Goal: Download file/media

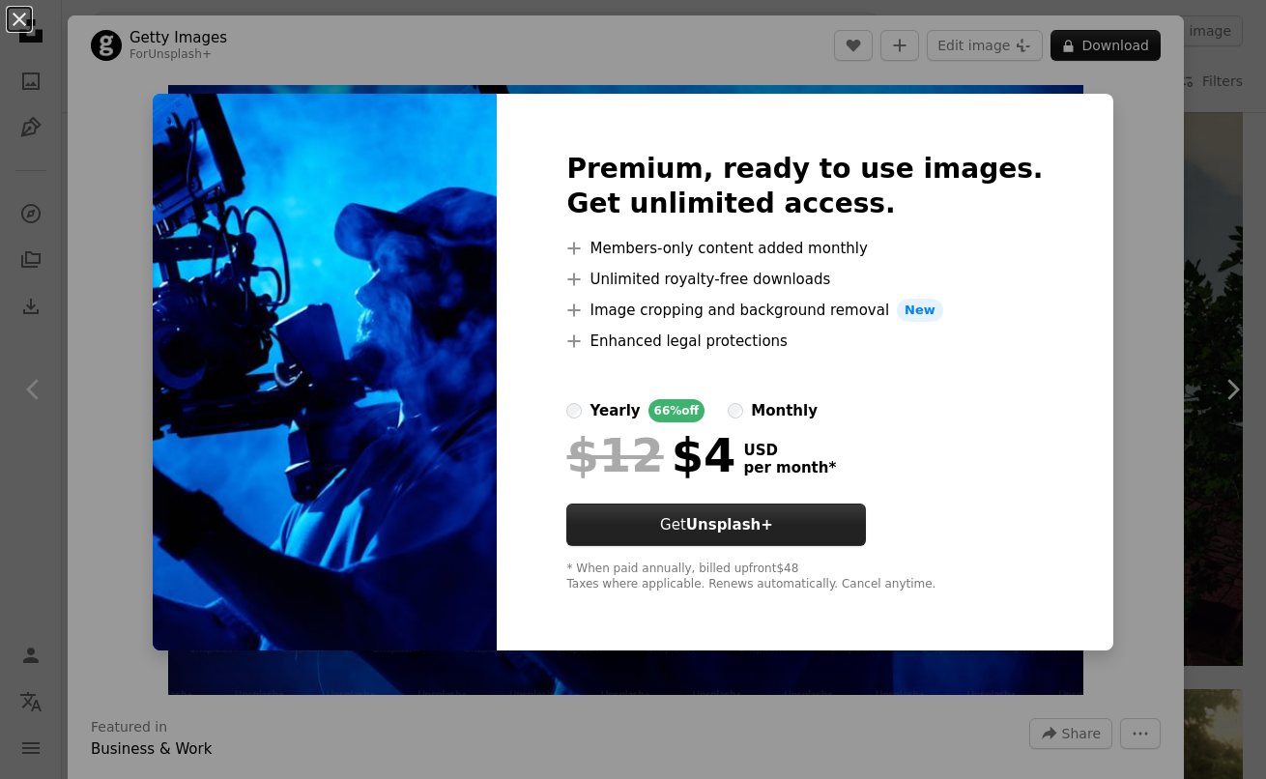
scroll to position [1979, 0]
click at [41, 427] on div "An X shape Premium, ready to use images. Get unlimited access. A plus sign Memb…" at bounding box center [633, 389] width 1266 height 779
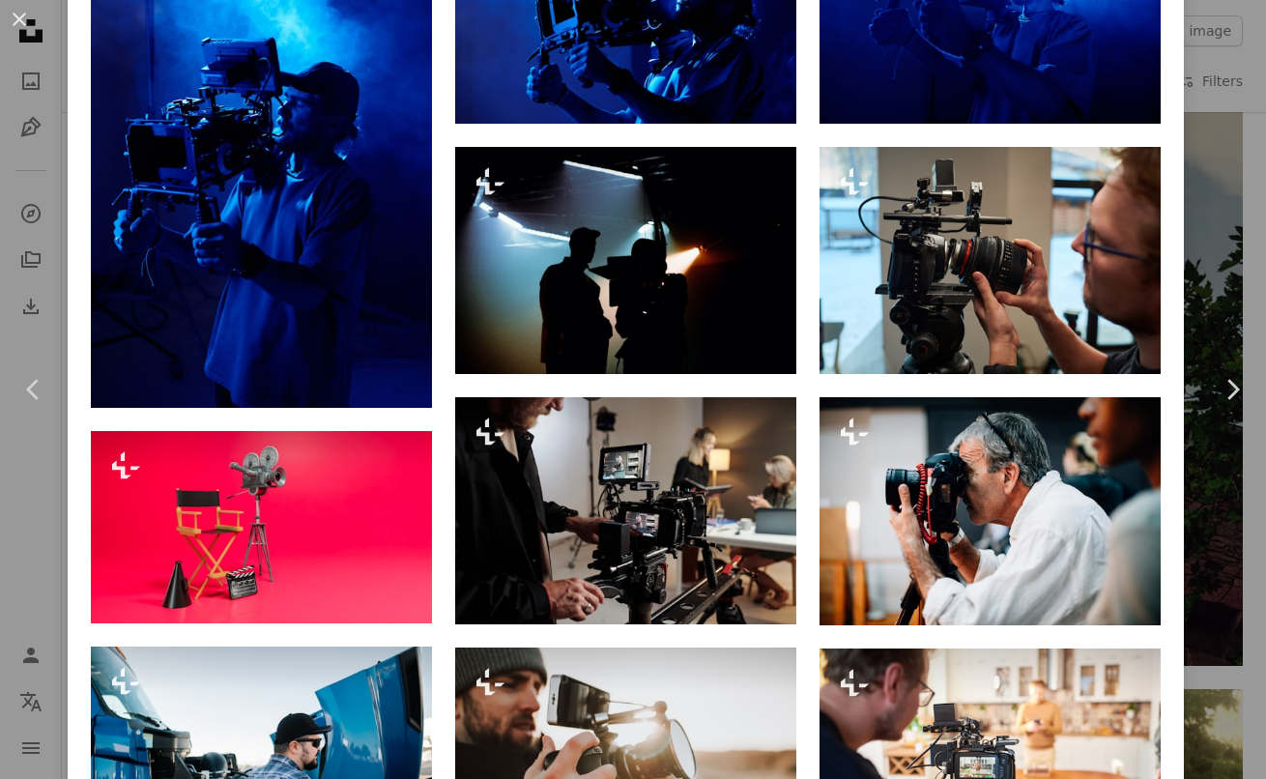
scroll to position [1607, 0]
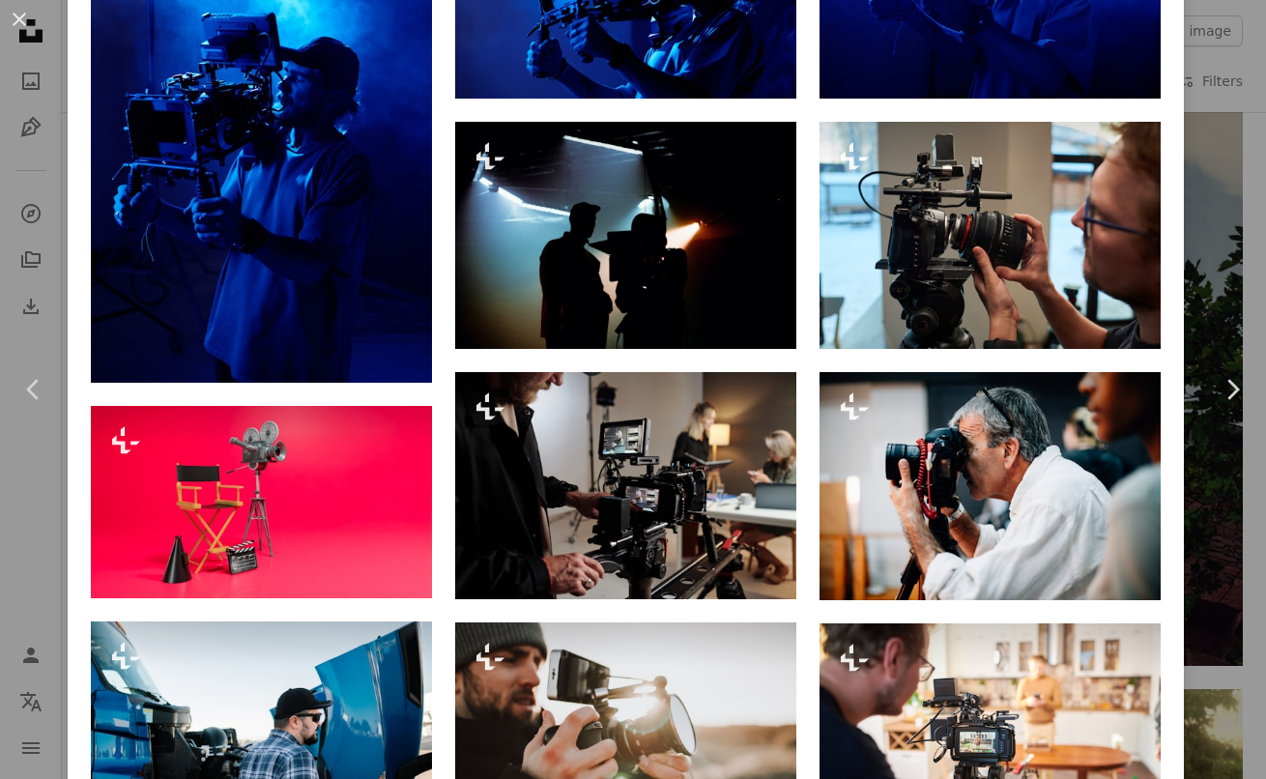
click at [27, 198] on div "An X shape Chevron left Chevron right Getty Images For Unsplash+ A heart A plus…" at bounding box center [633, 389] width 1266 height 779
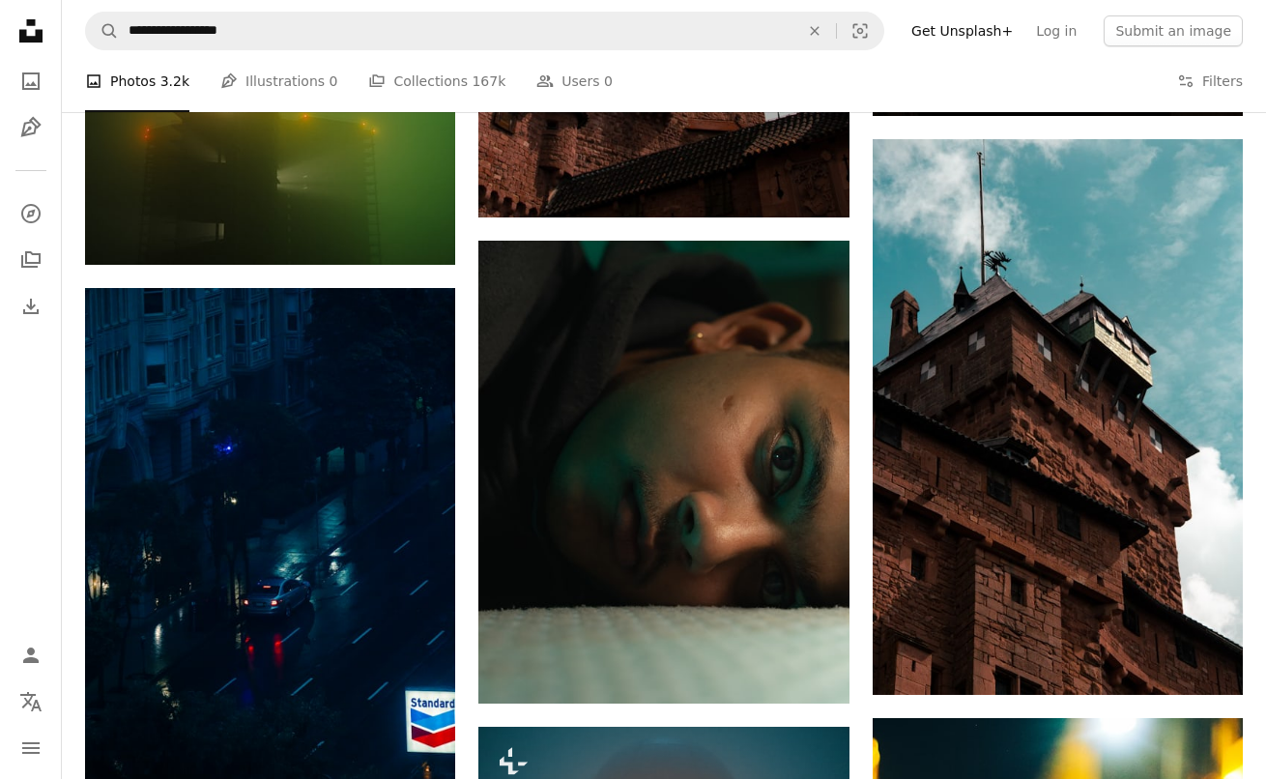
scroll to position [3663, 0]
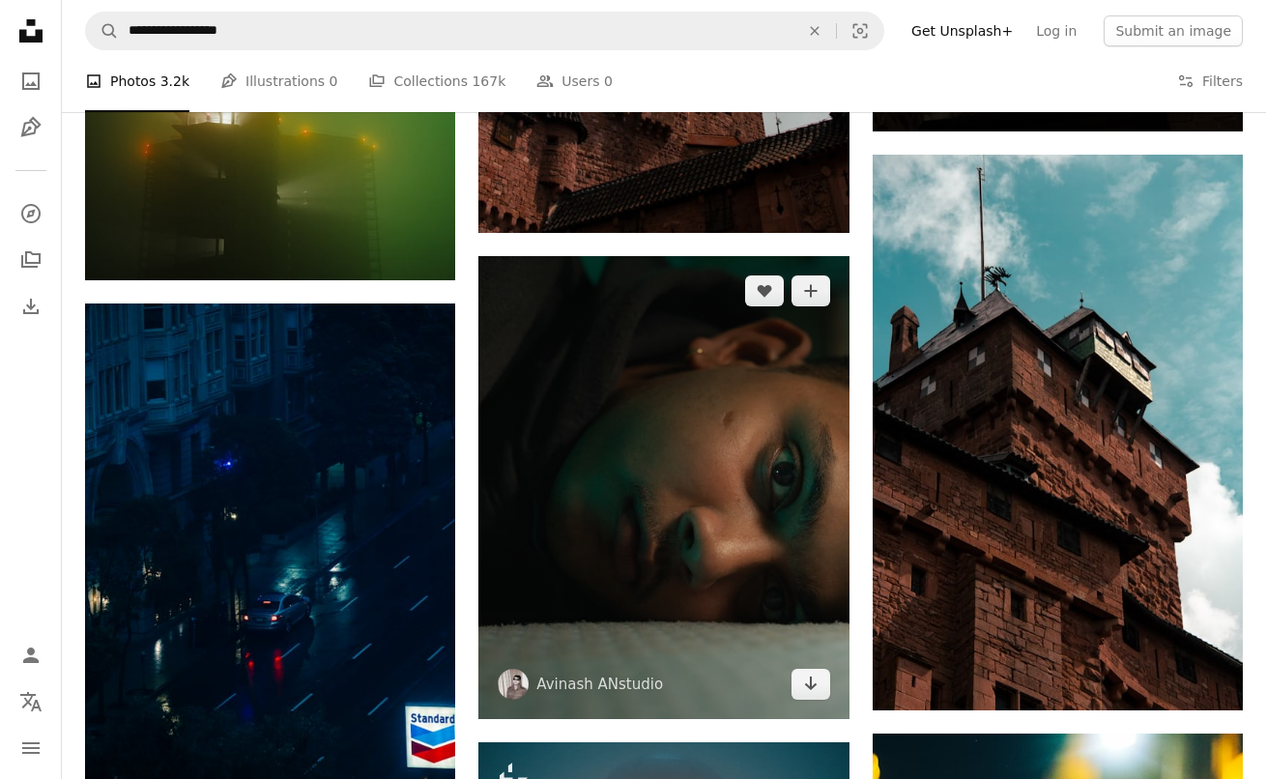
click at [607, 554] on img at bounding box center [663, 487] width 370 height 463
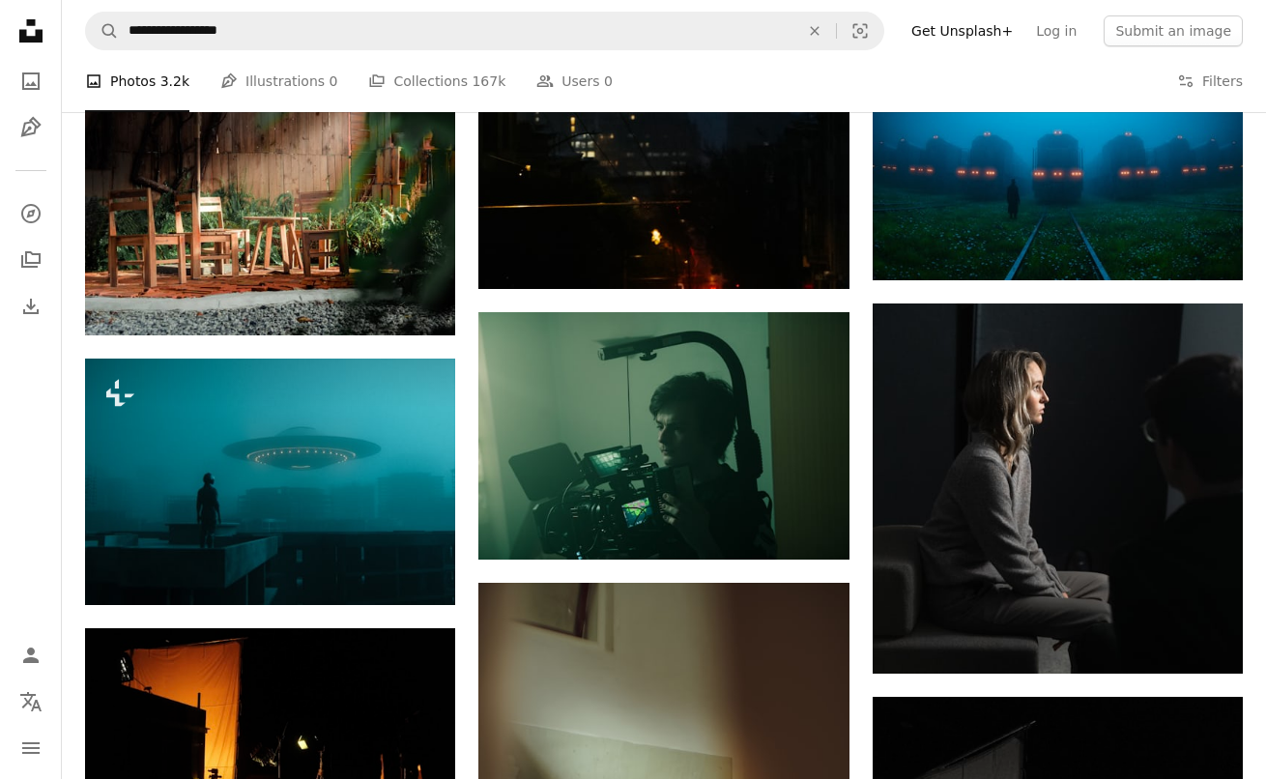
scroll to position [4937, 0]
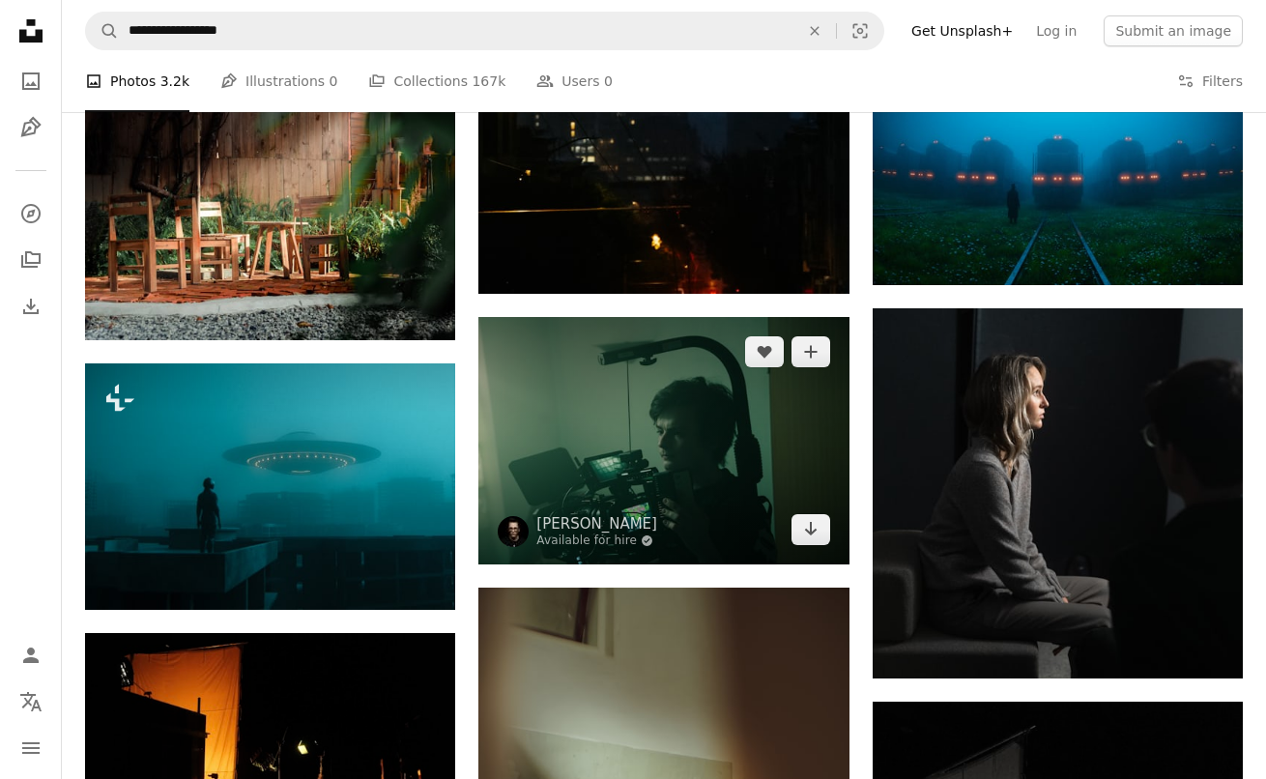
click at [709, 465] on img at bounding box center [663, 440] width 370 height 246
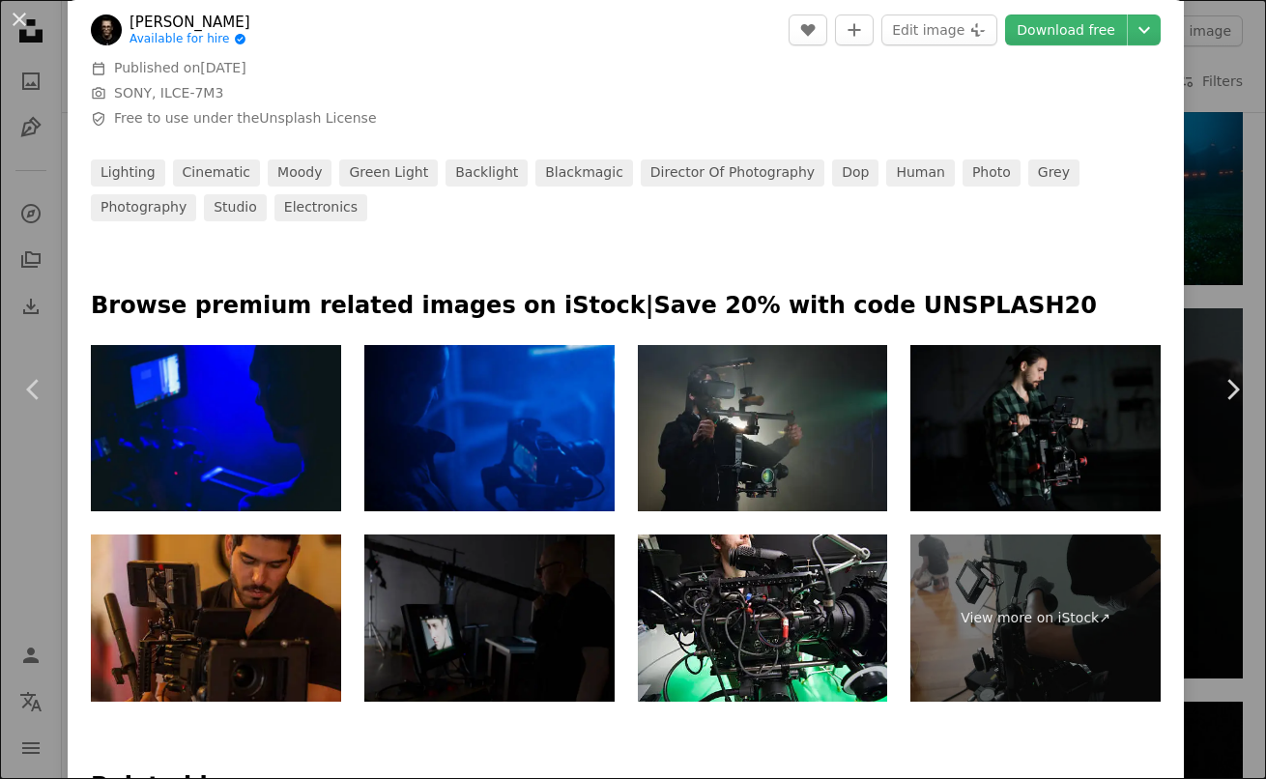
scroll to position [736, 0]
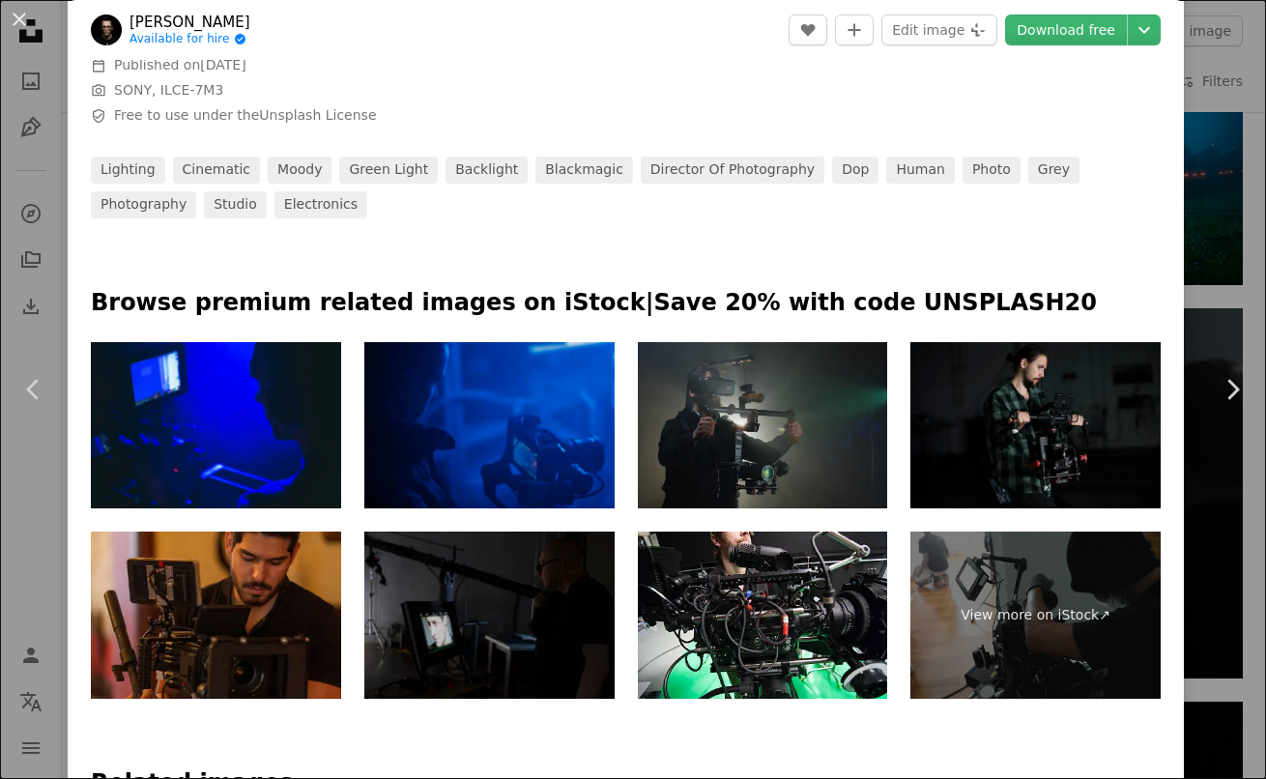
click at [765, 423] on img at bounding box center [763, 425] width 250 height 167
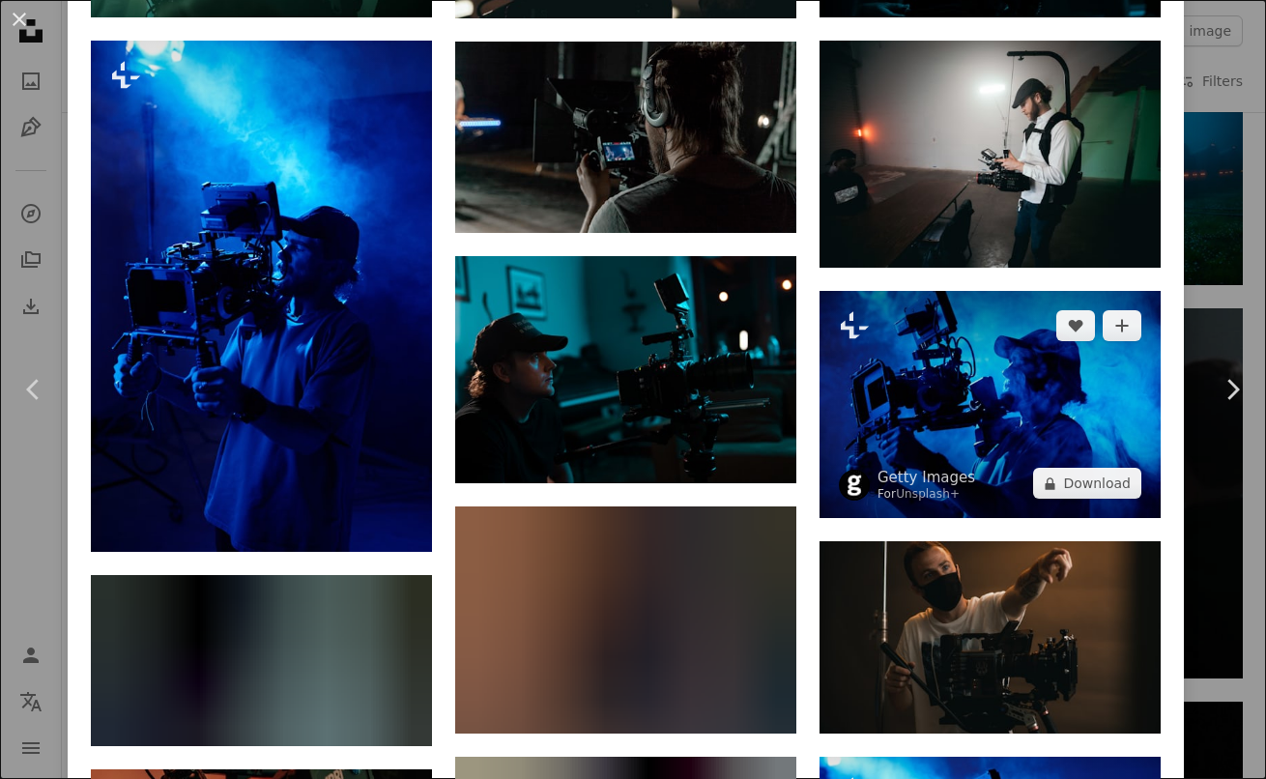
scroll to position [1769, 0]
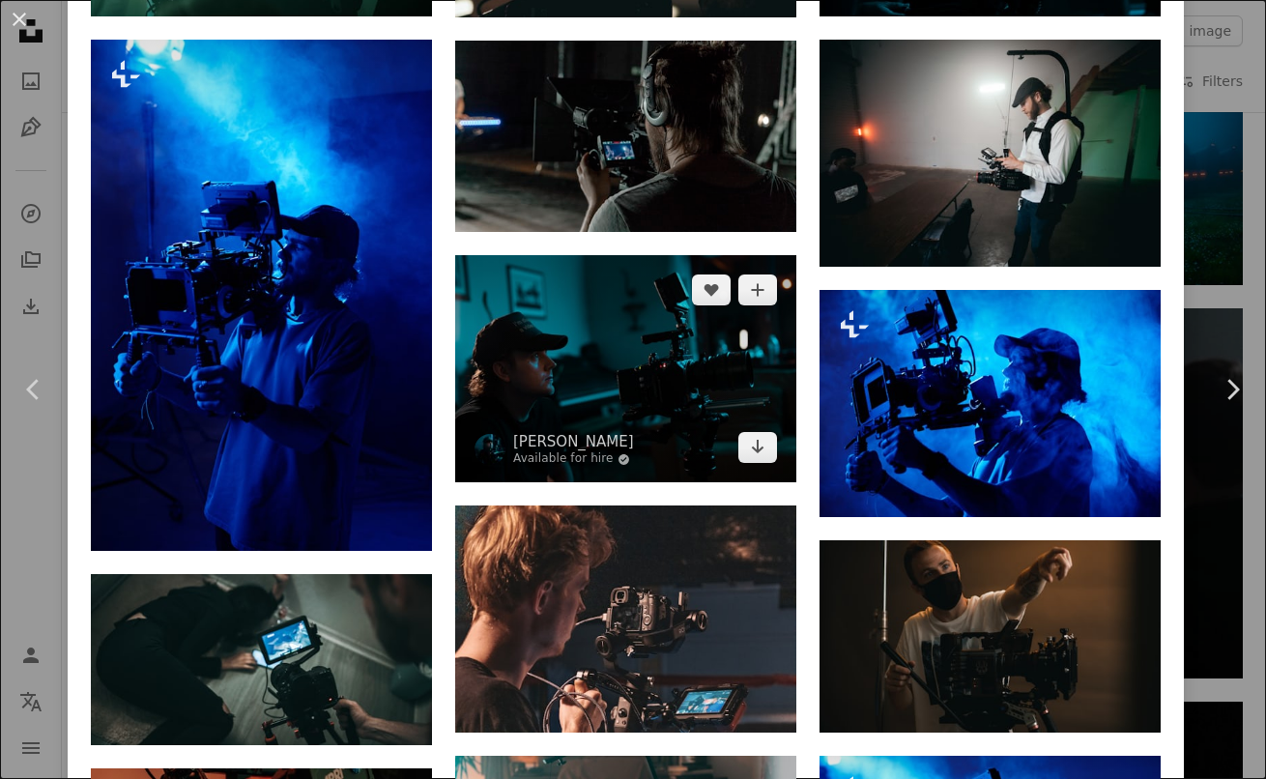
click at [669, 393] on img at bounding box center [625, 368] width 341 height 227
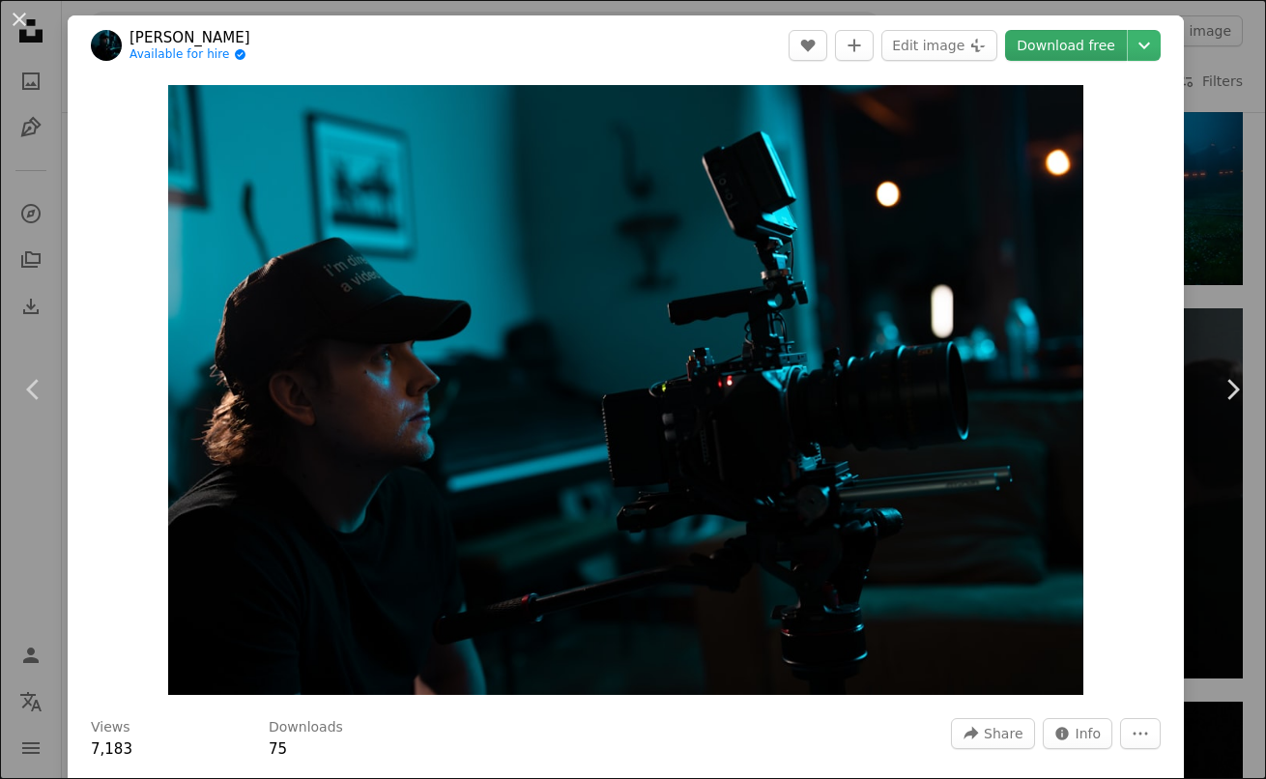
click at [1055, 45] on link "Download free" at bounding box center [1066, 45] width 122 height 31
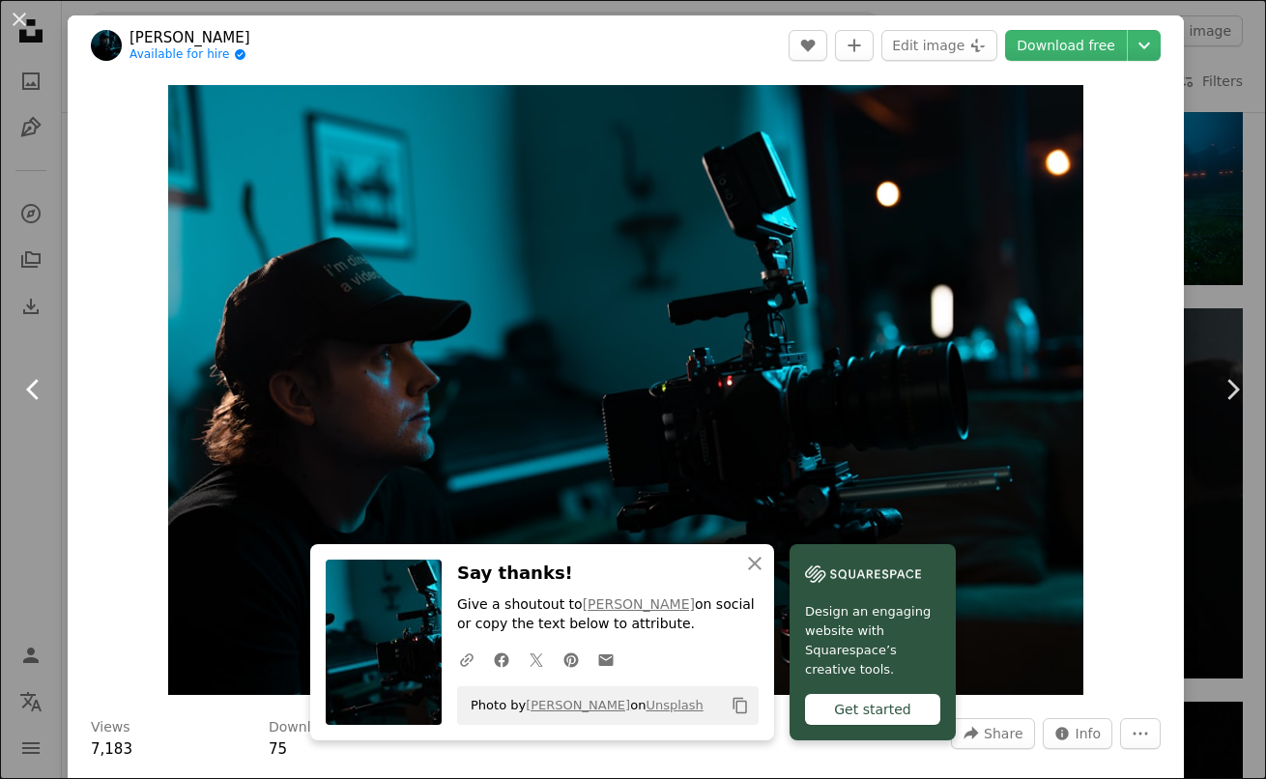
click at [17, 323] on link "Chevron left" at bounding box center [34, 390] width 68 height 186
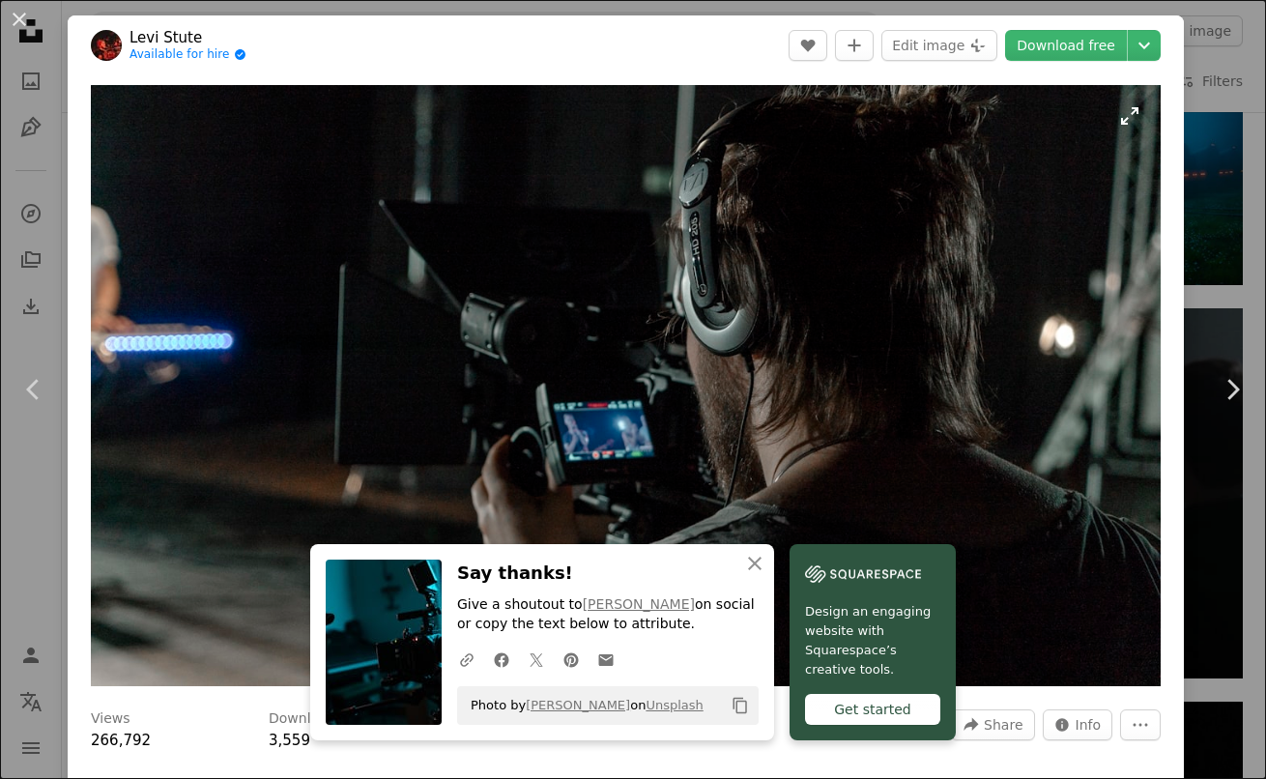
scroll to position [26, 0]
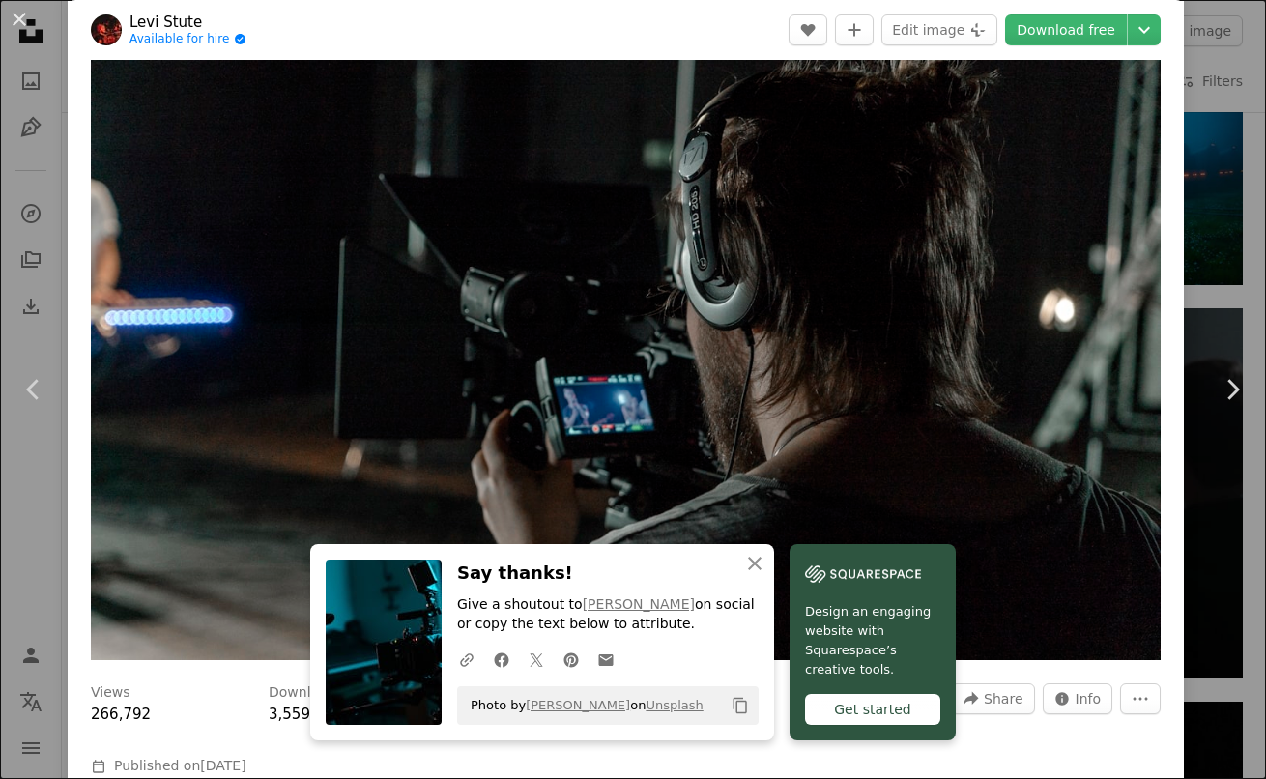
click at [17, 217] on div "An X shape Chevron left Chevron right [PERSON_NAME] Available for hire A checkm…" at bounding box center [633, 389] width 1266 height 779
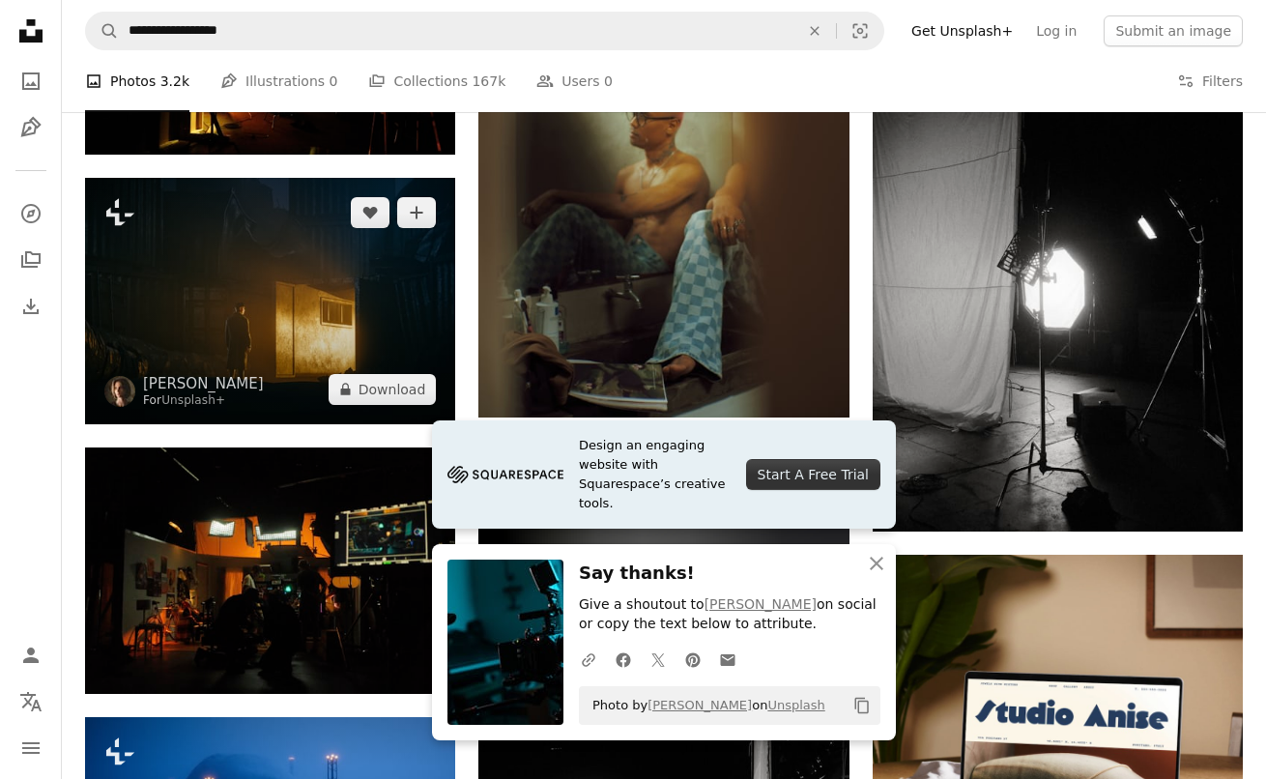
scroll to position [5486, 0]
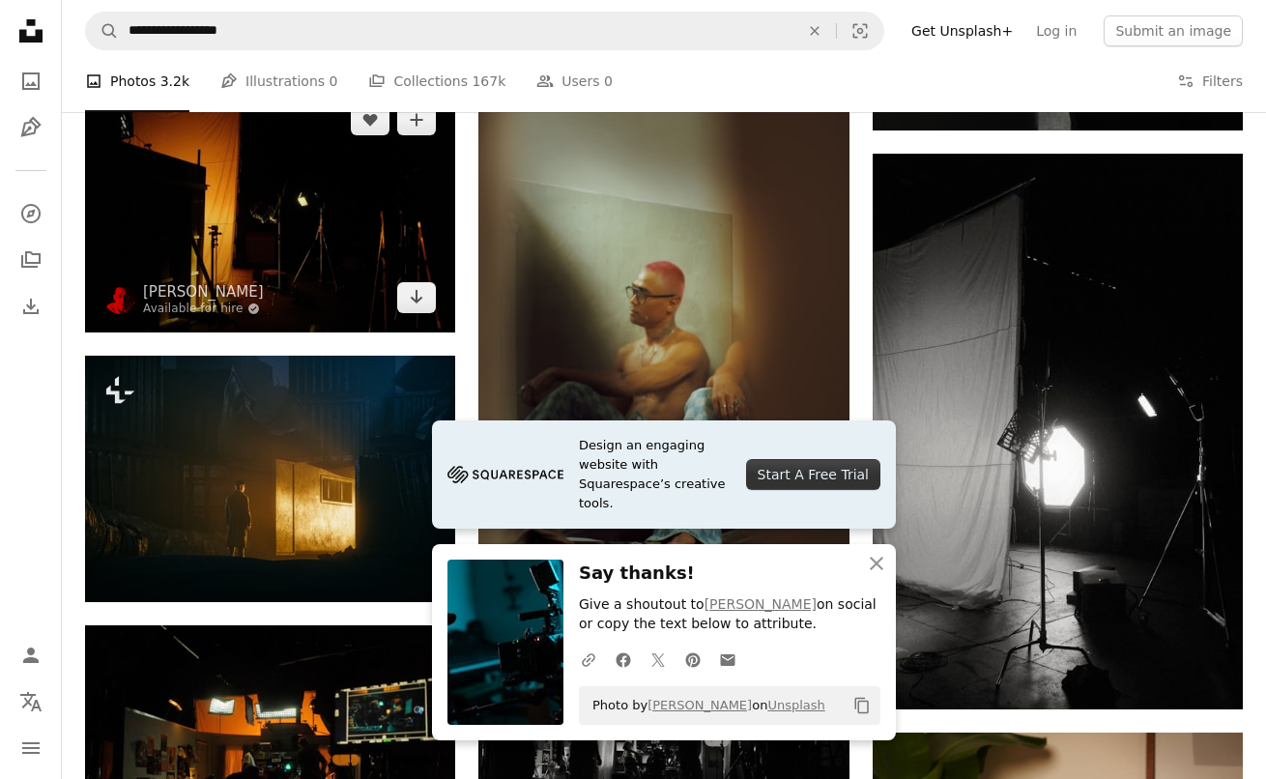
click at [333, 293] on img at bounding box center [270, 208] width 370 height 246
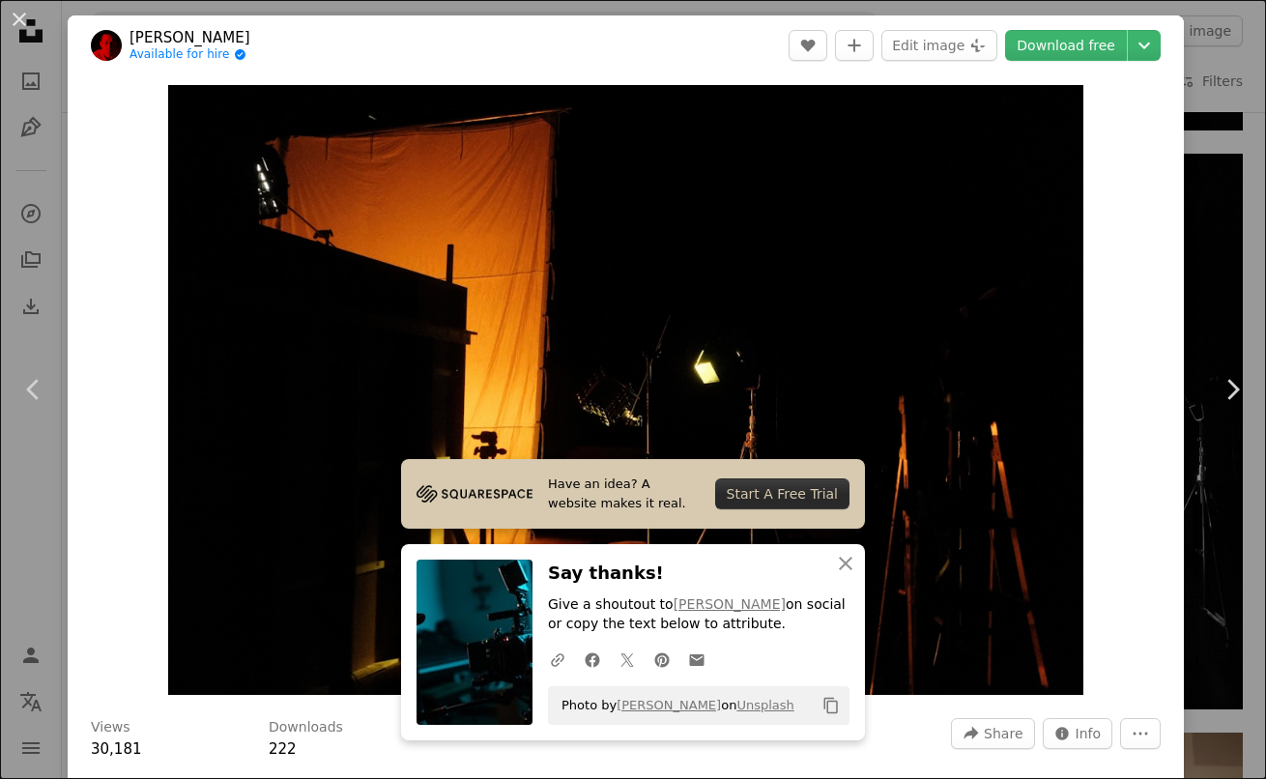
click at [71, 456] on div "Zoom in" at bounding box center [626, 389] width 1116 height 629
click at [36, 449] on link "Chevron left" at bounding box center [34, 390] width 68 height 186
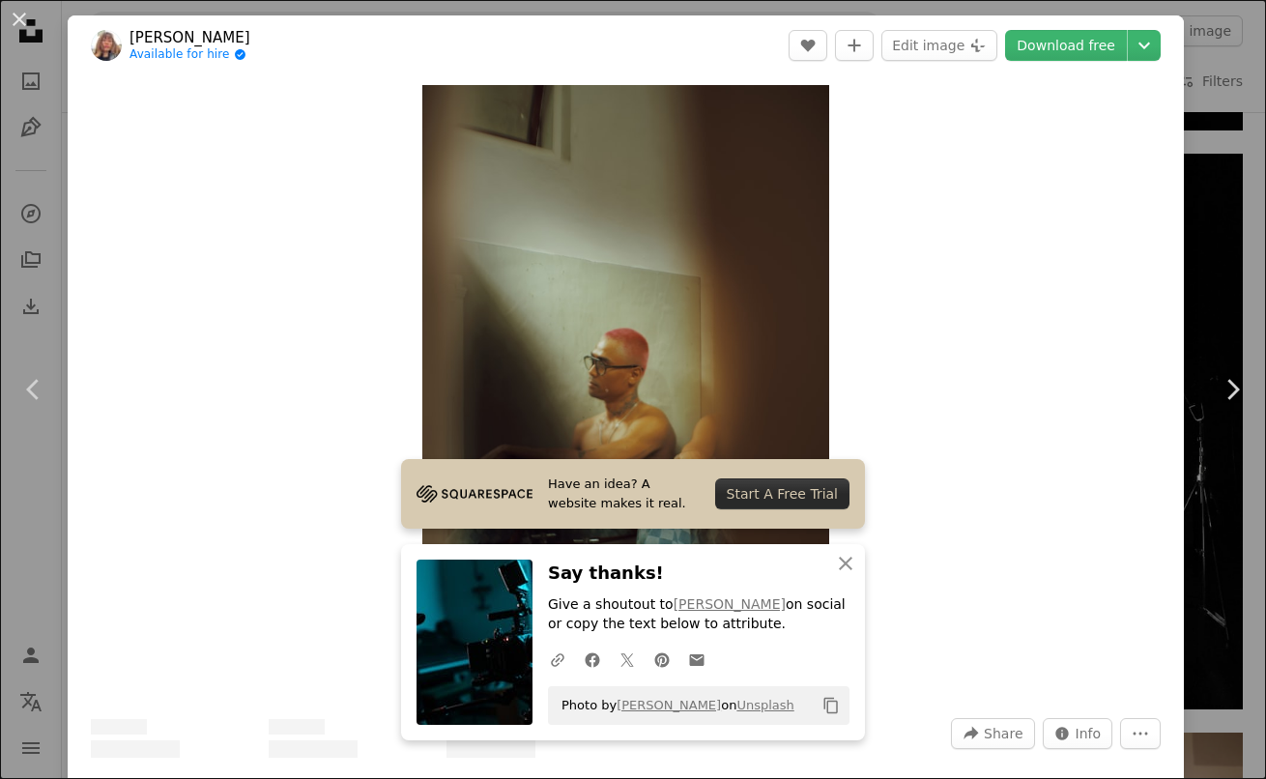
scroll to position [275, 0]
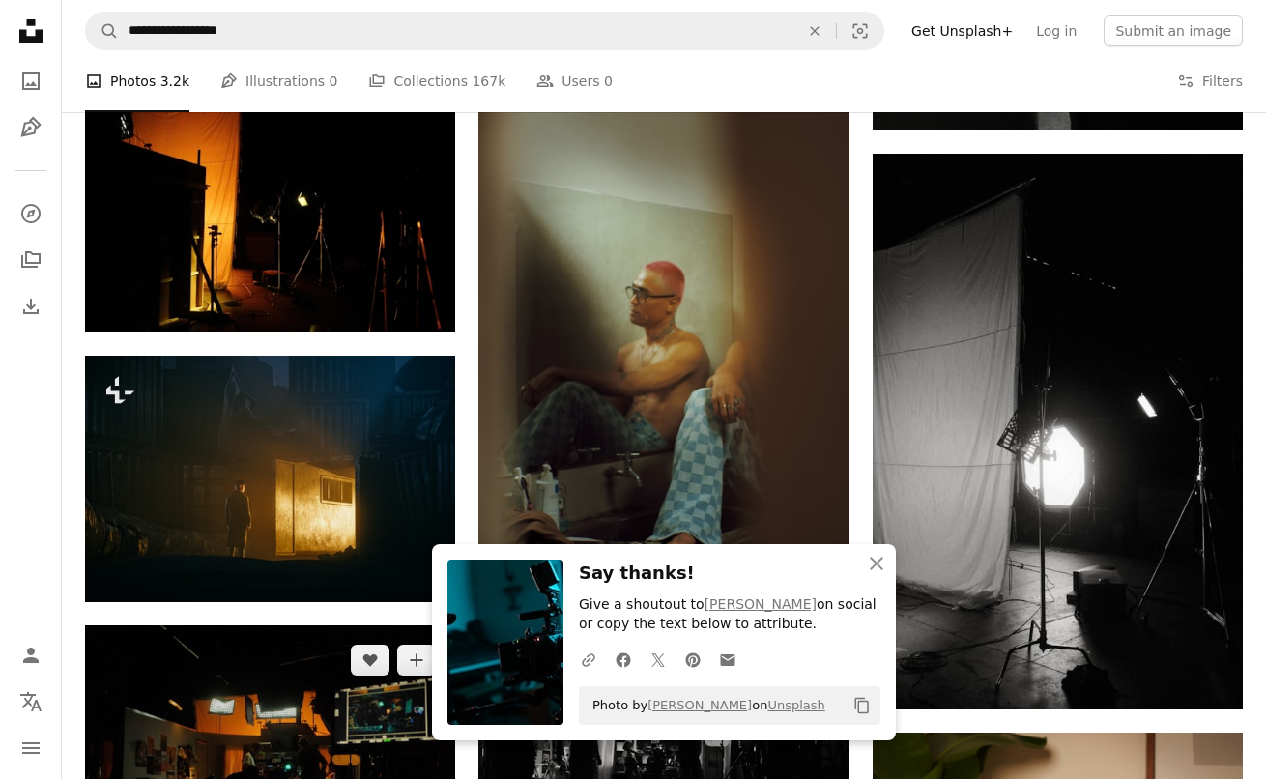
scroll to position [5754, 0]
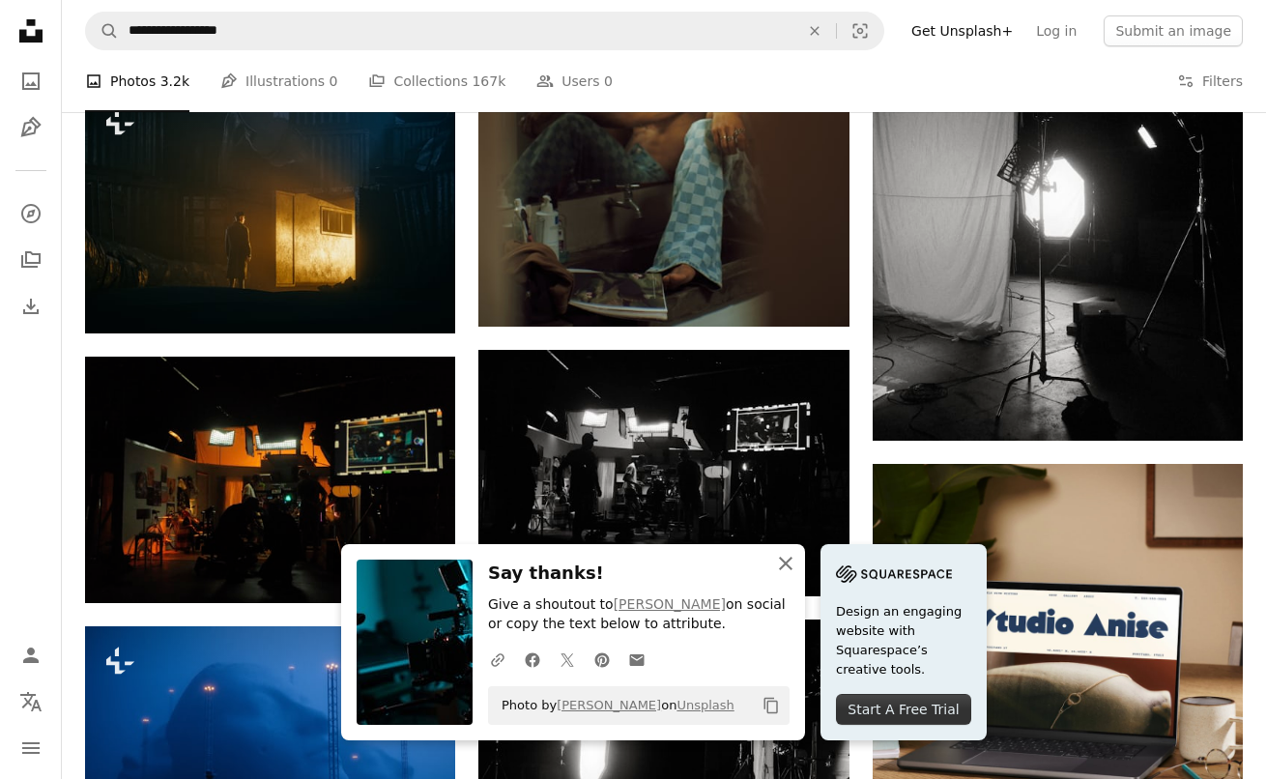
click at [777, 572] on icon "An X shape" at bounding box center [785, 563] width 23 height 23
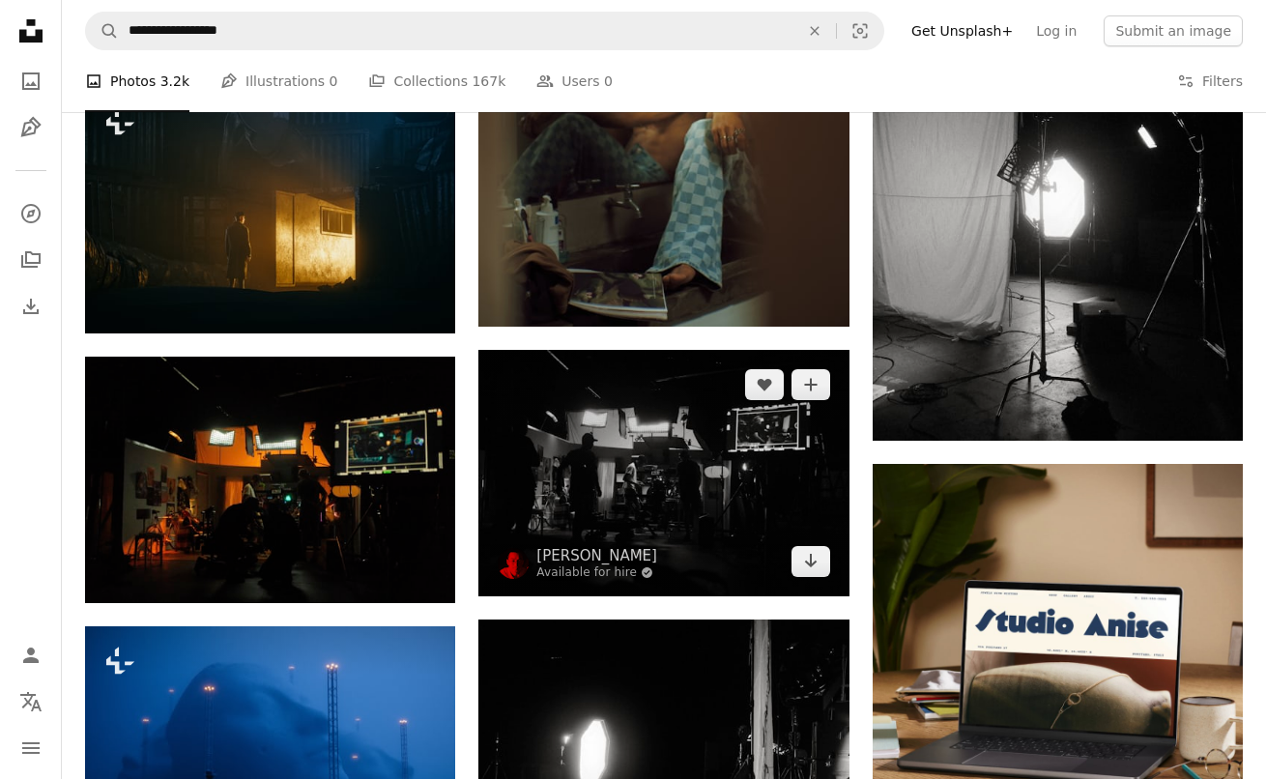
scroll to position [5758, 0]
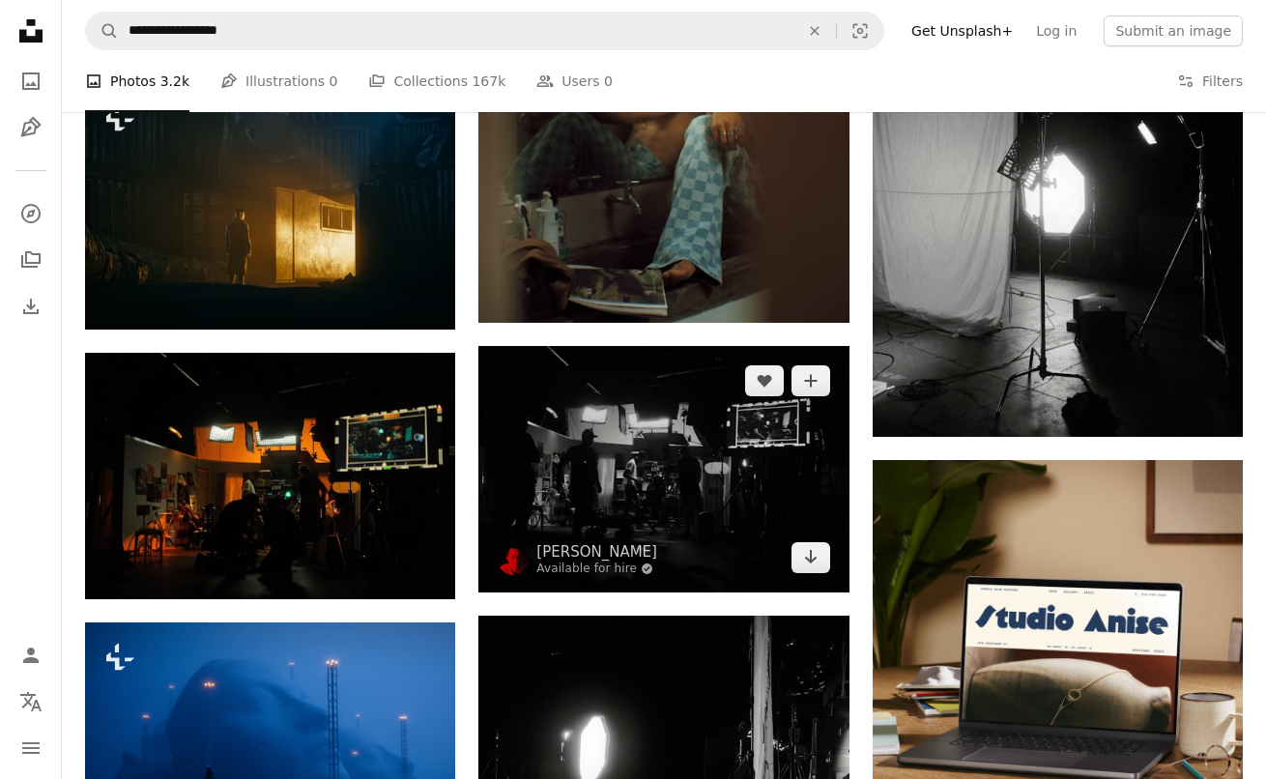
click at [726, 460] on img at bounding box center [663, 469] width 370 height 246
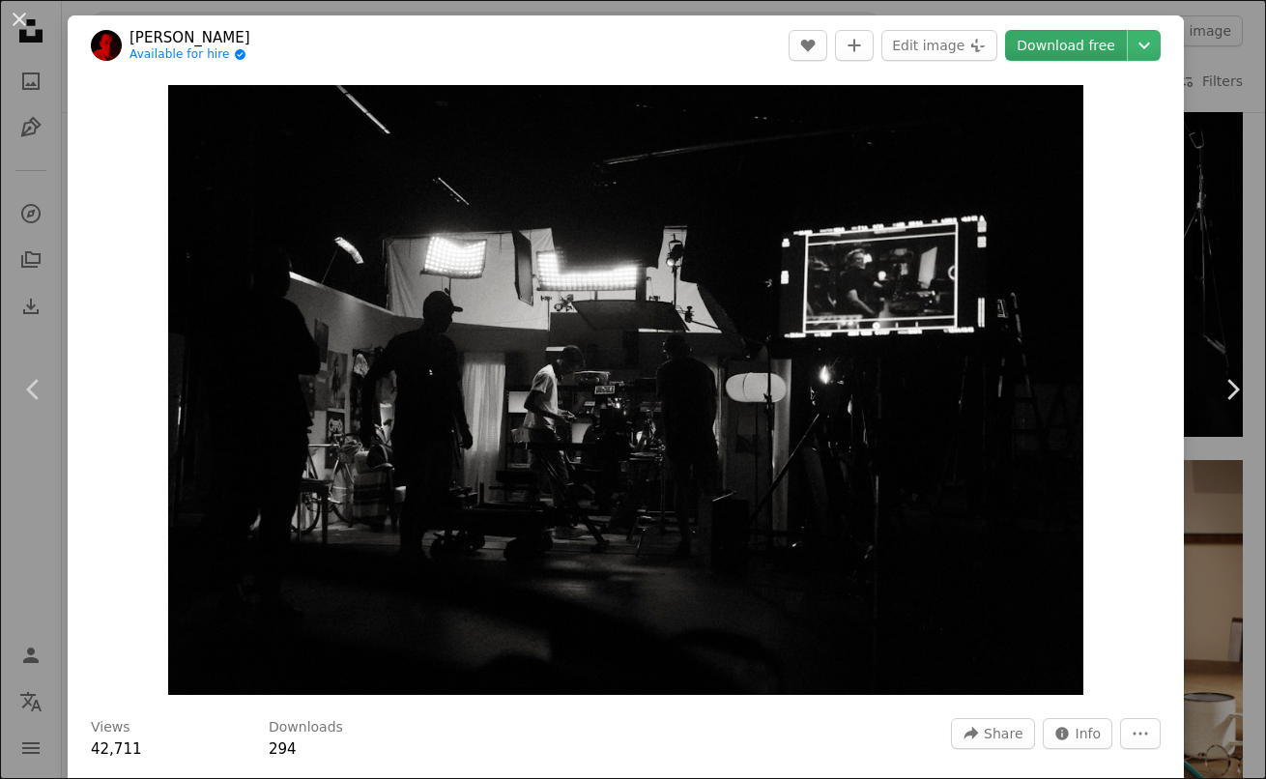
click at [1029, 43] on link "Download free" at bounding box center [1066, 45] width 122 height 31
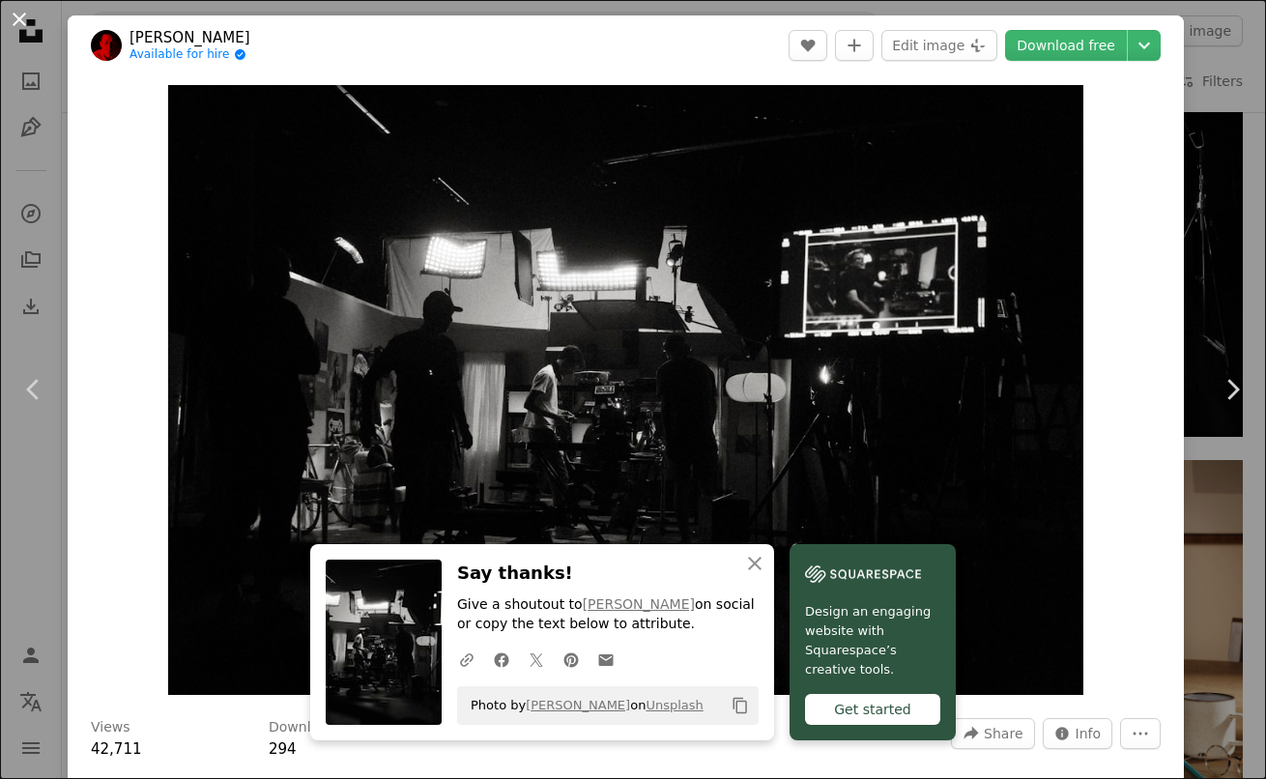
click at [22, 20] on button "An X shape" at bounding box center [19, 19] width 23 height 23
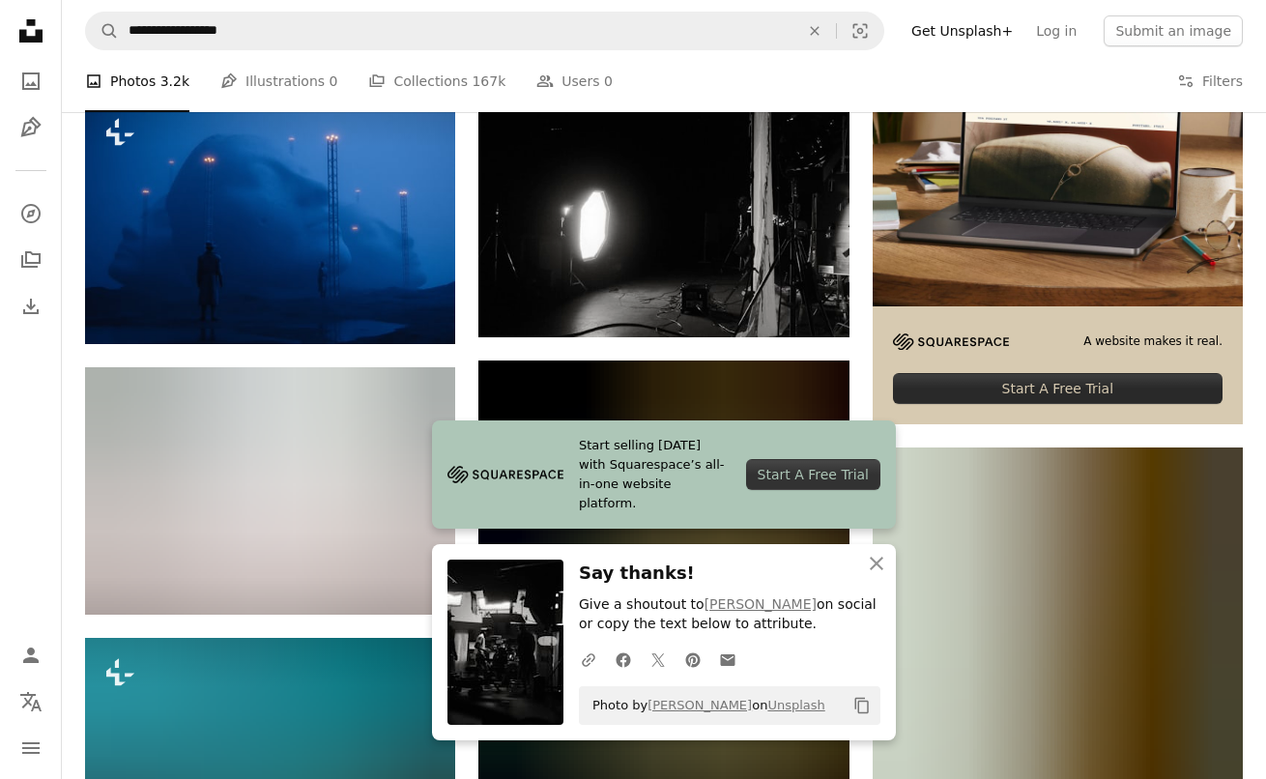
scroll to position [6538, 0]
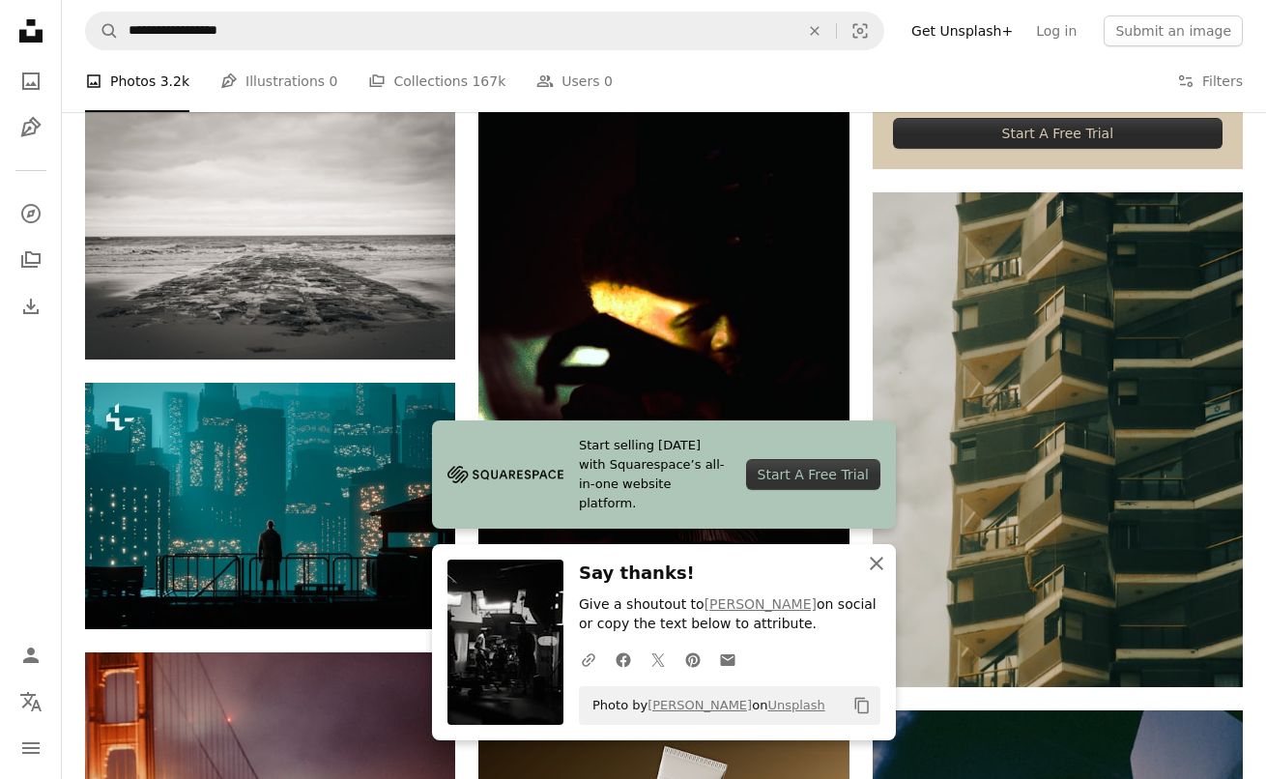
click at [882, 568] on icon "An X shape" at bounding box center [876, 563] width 23 height 23
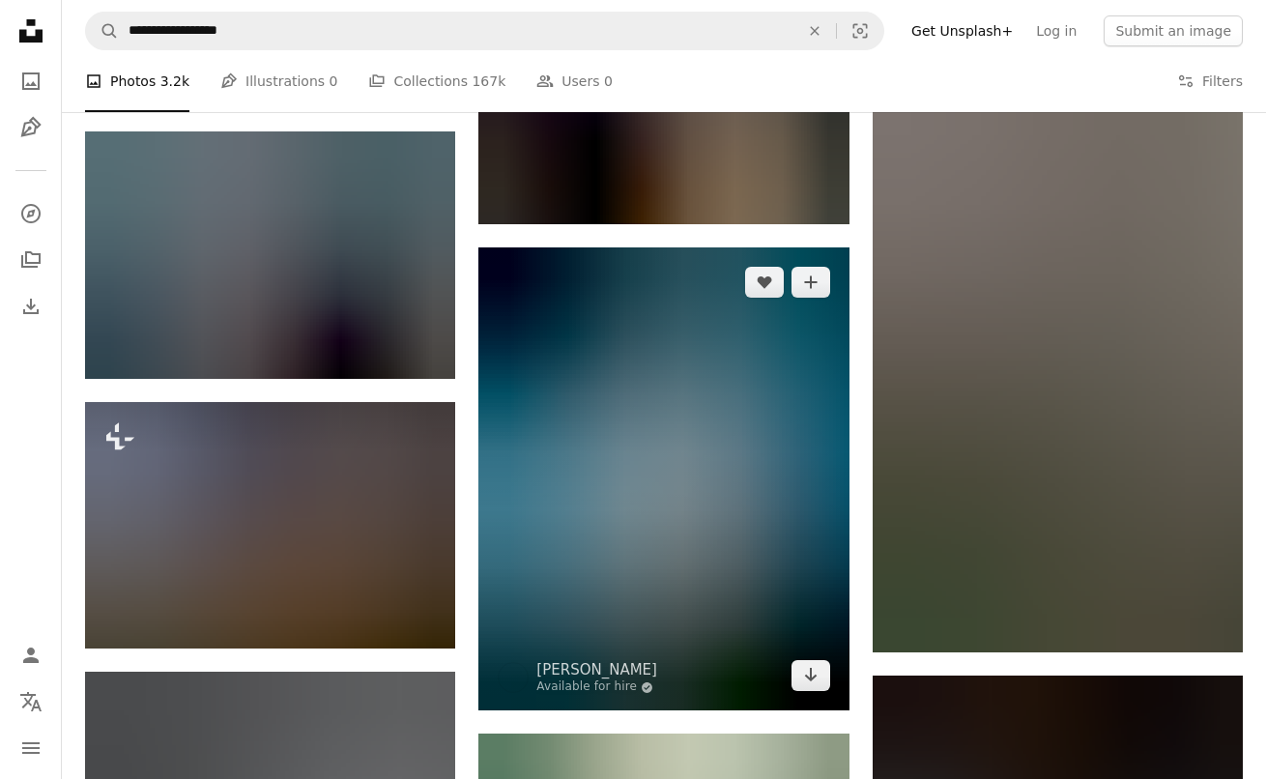
scroll to position [7416, 0]
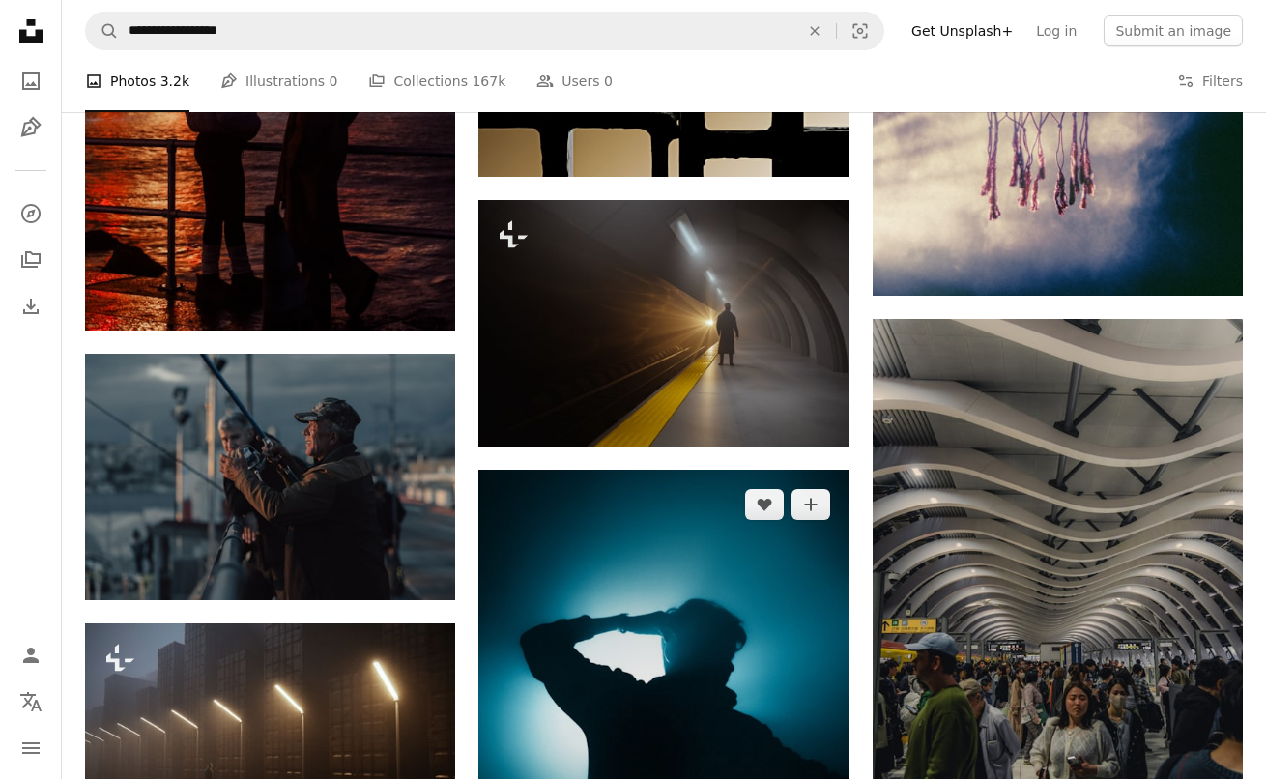
click at [660, 634] on img at bounding box center [663, 701] width 370 height 463
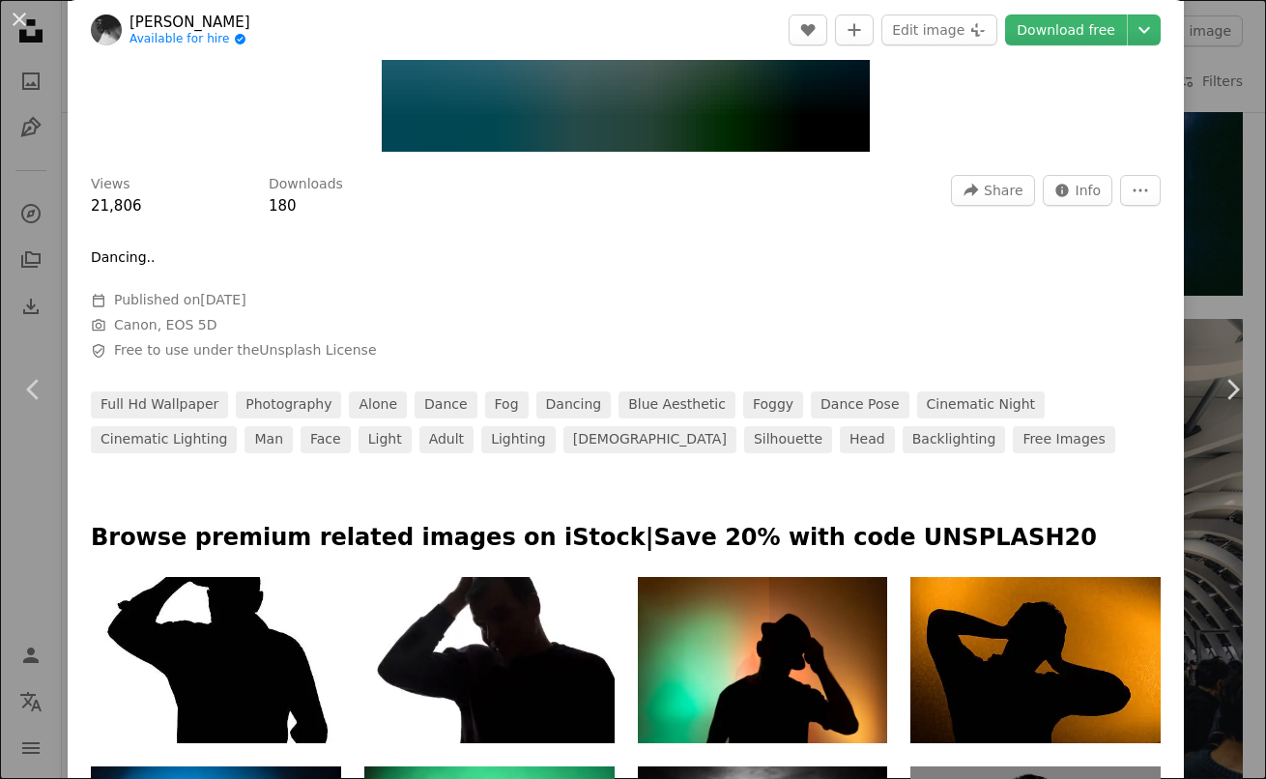
scroll to position [7, 0]
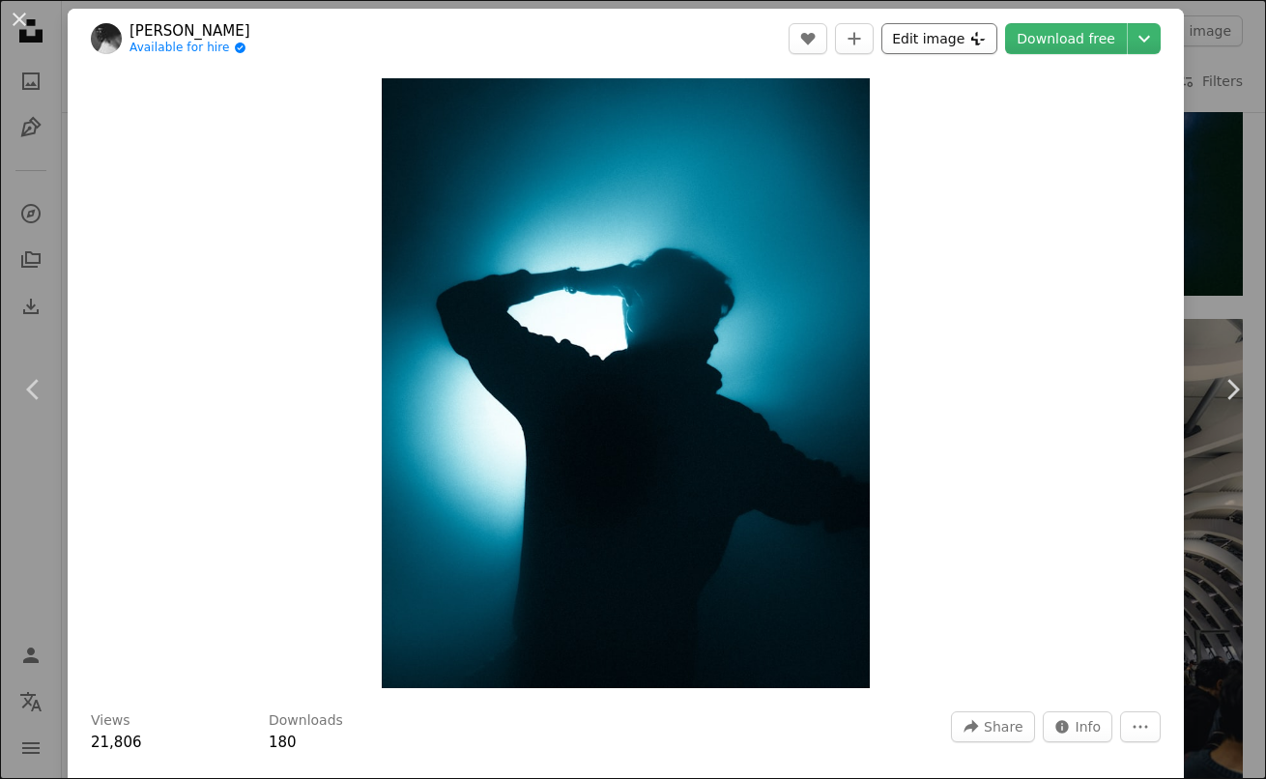
click at [946, 30] on button "Edit image Plus sign for Unsplash+" at bounding box center [940, 38] width 116 height 31
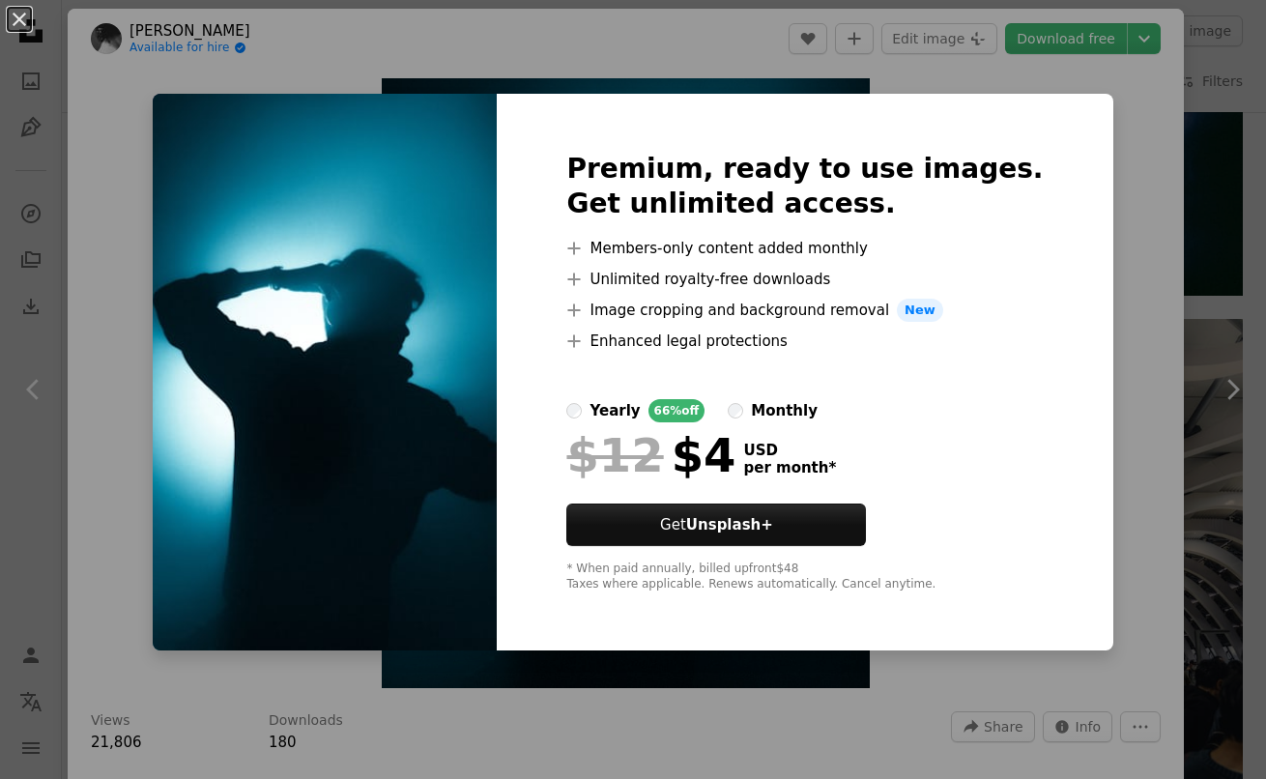
click at [1097, 188] on div "An X shape Premium, ready to use images. Get unlimited access. A plus sign Memb…" at bounding box center [633, 389] width 1266 height 779
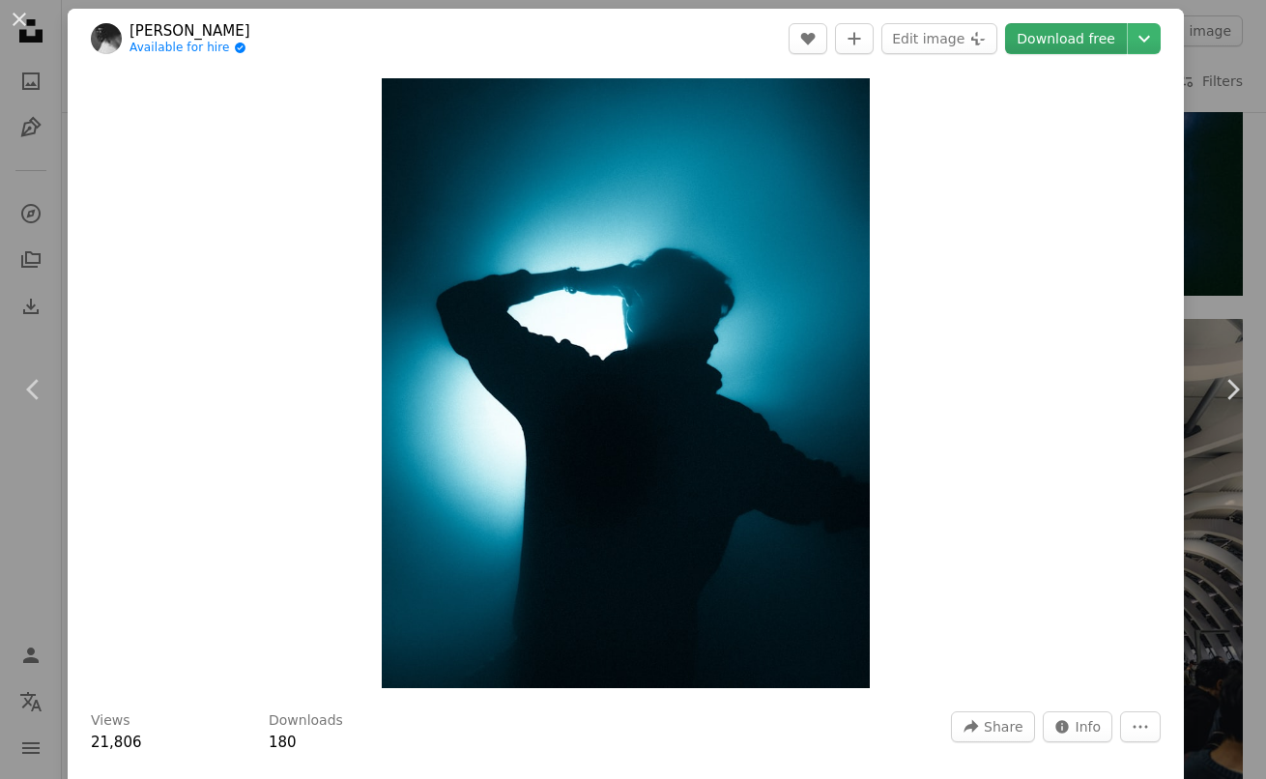
click at [1081, 32] on link "Download free" at bounding box center [1066, 38] width 122 height 31
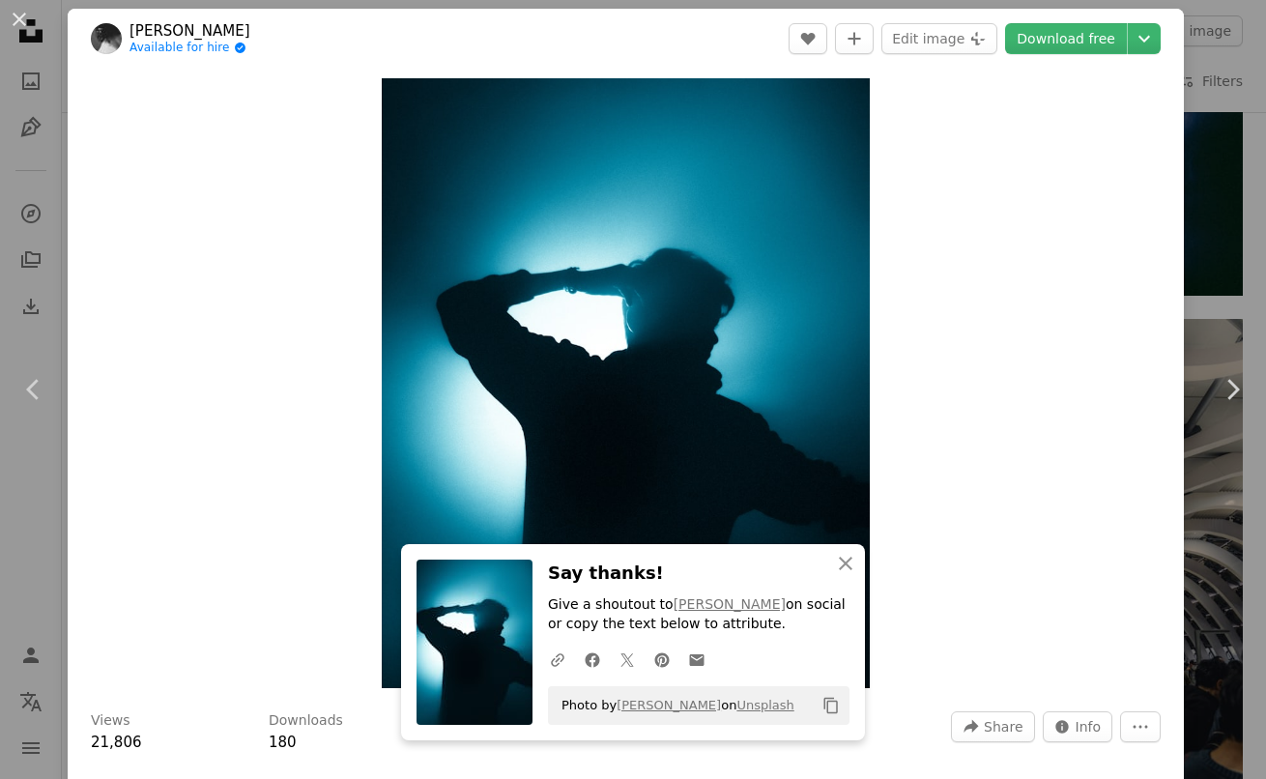
click at [33, 131] on div "An X shape Chevron left Chevron right [PERSON_NAME] Available for hire A checkm…" at bounding box center [633, 389] width 1266 height 779
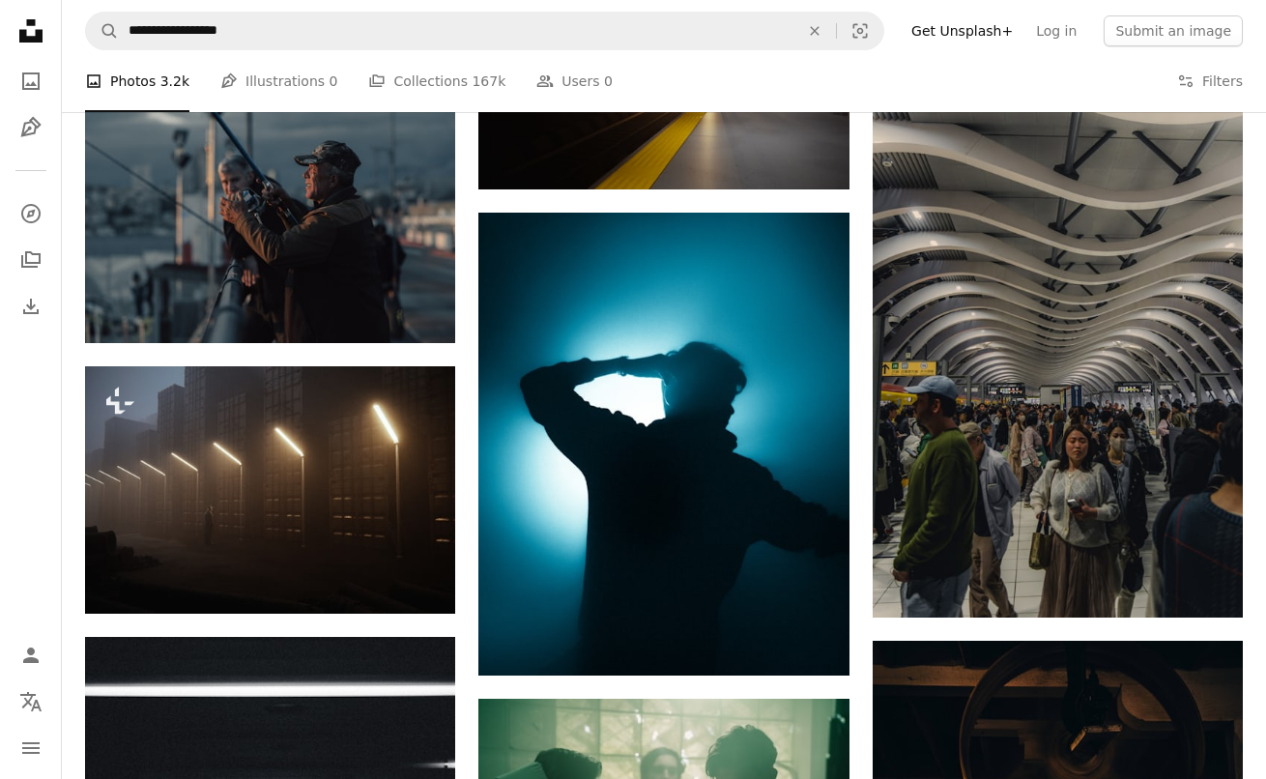
scroll to position [7405, 0]
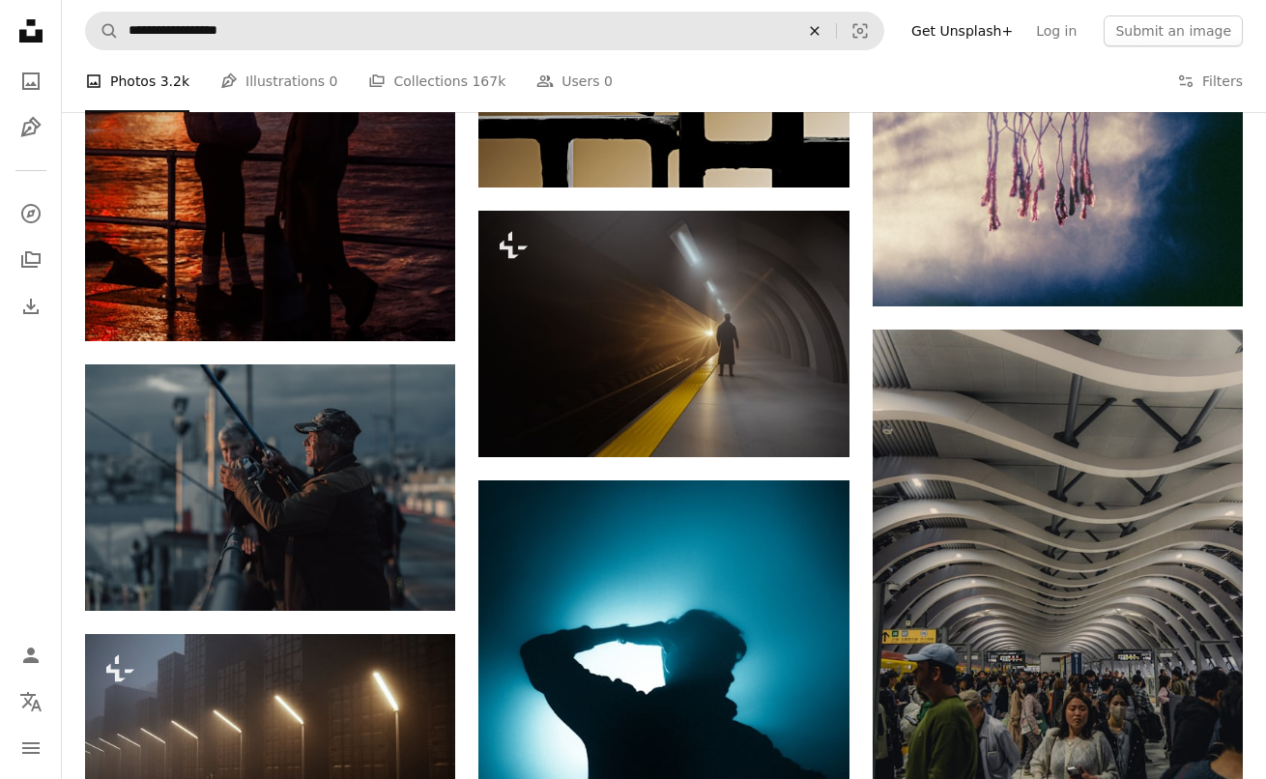
click at [827, 27] on icon "An X shape" at bounding box center [815, 30] width 43 height 15
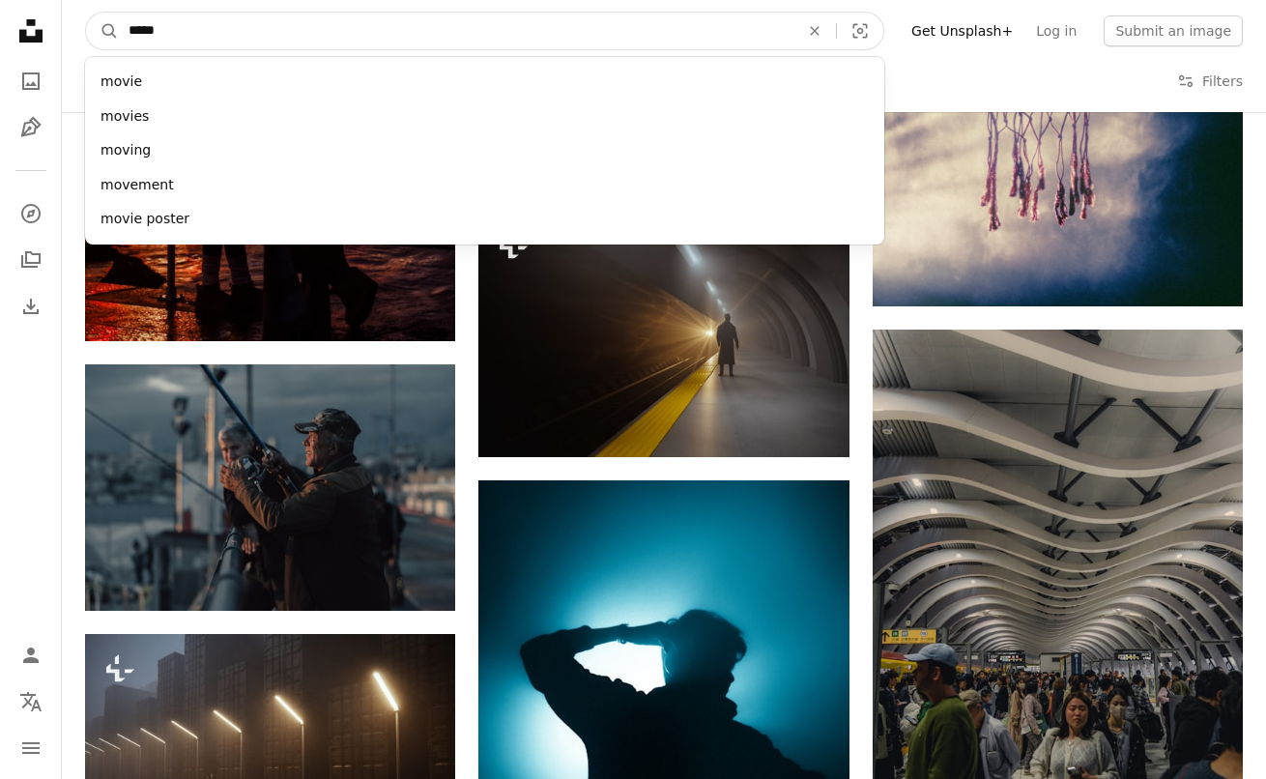
type input "******"
click at [102, 31] on button "A magnifying glass" at bounding box center [102, 31] width 33 height 37
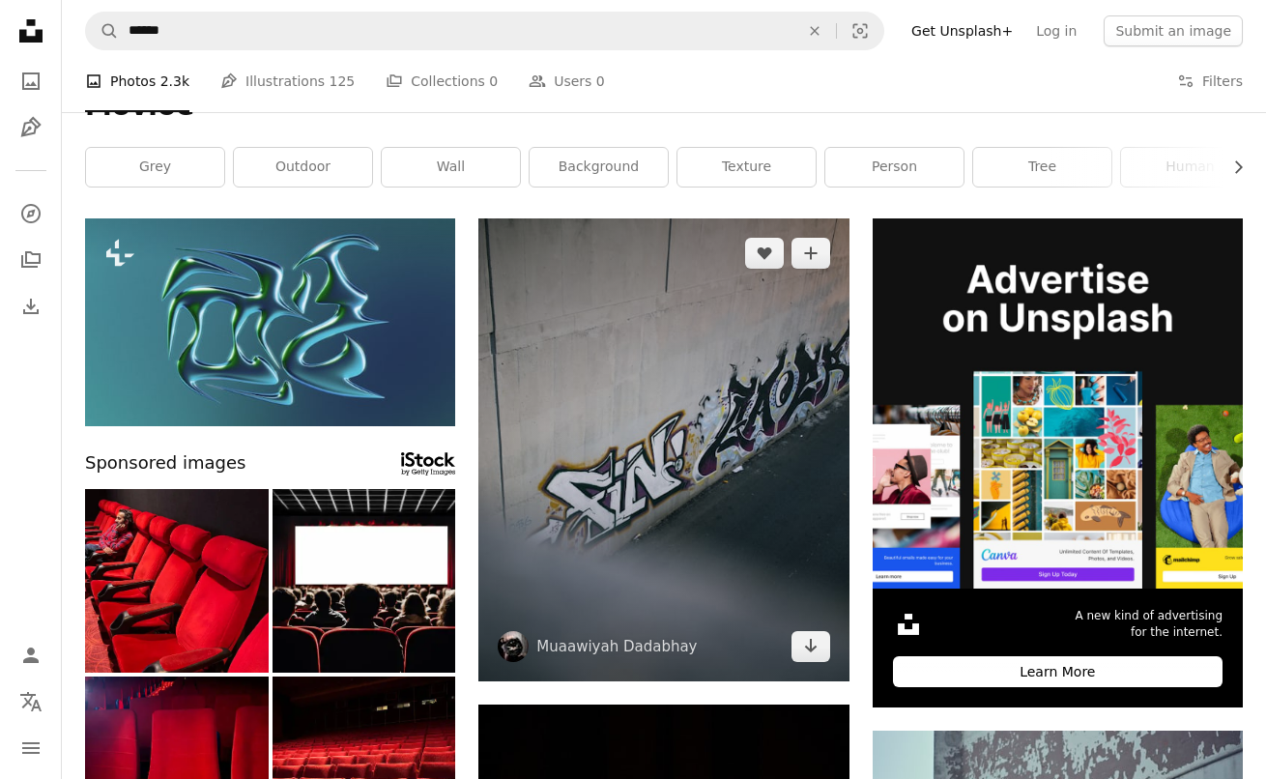
scroll to position [374, 0]
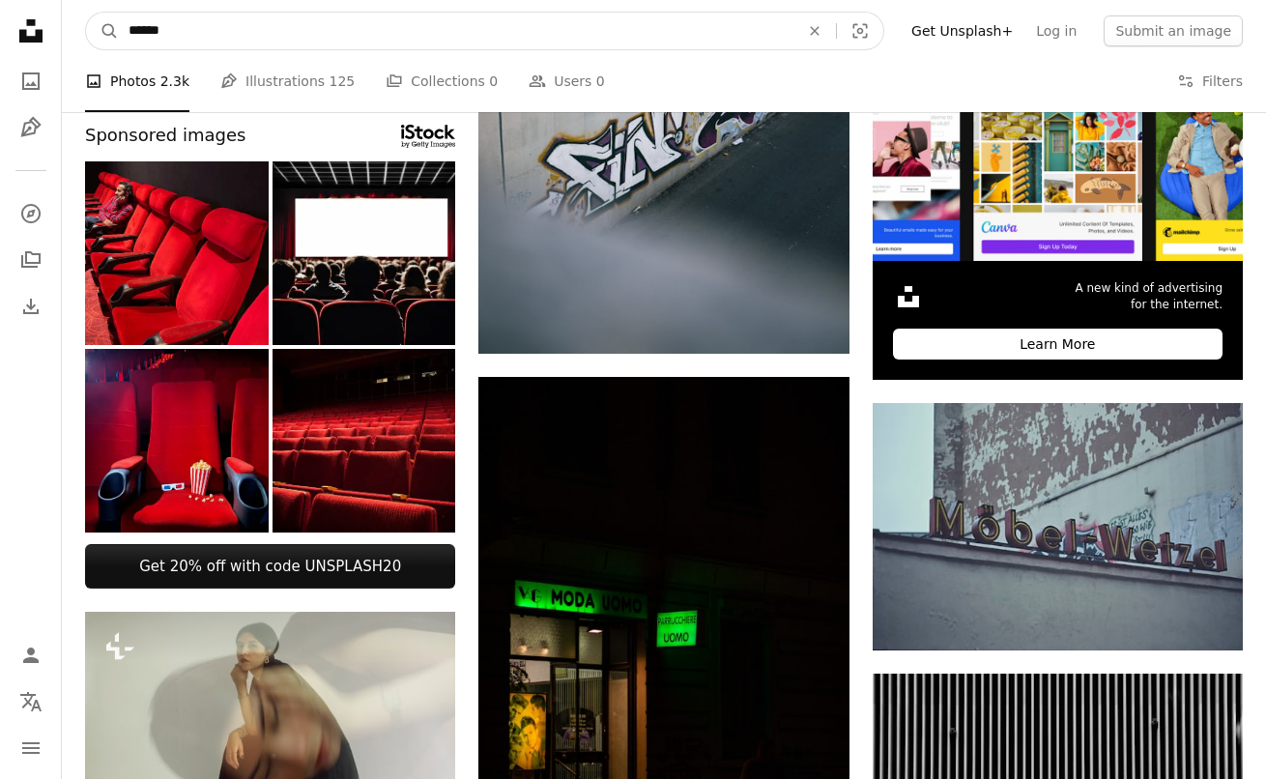
click at [201, 28] on input "******" at bounding box center [456, 31] width 675 height 37
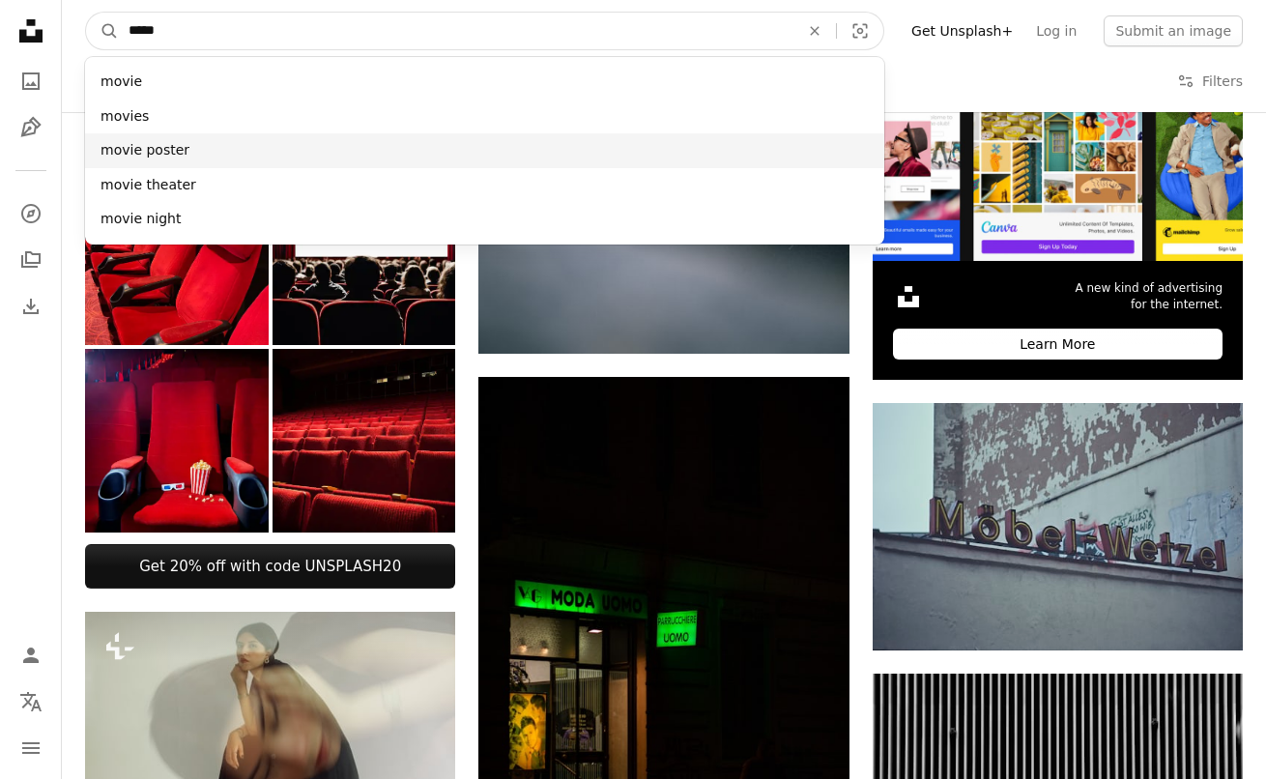
type input "*****"
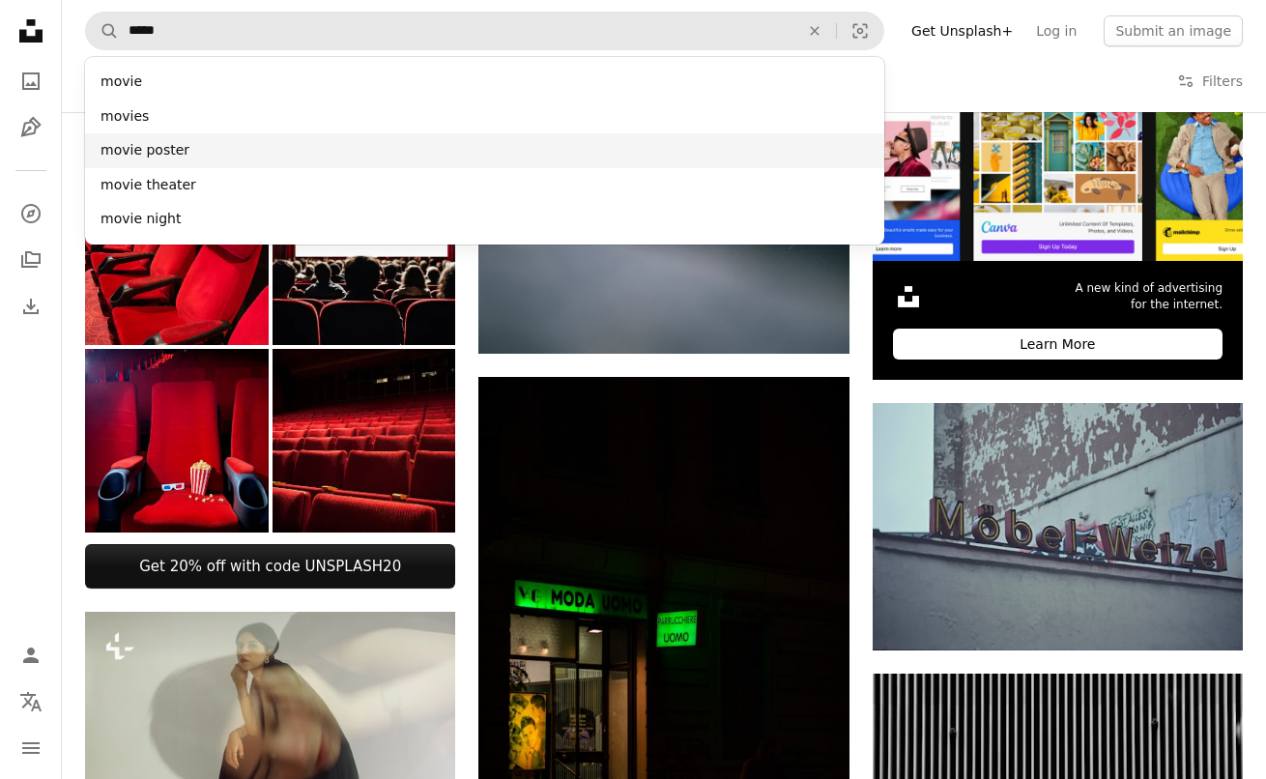
click at [187, 144] on div "movie poster" at bounding box center [484, 150] width 799 height 35
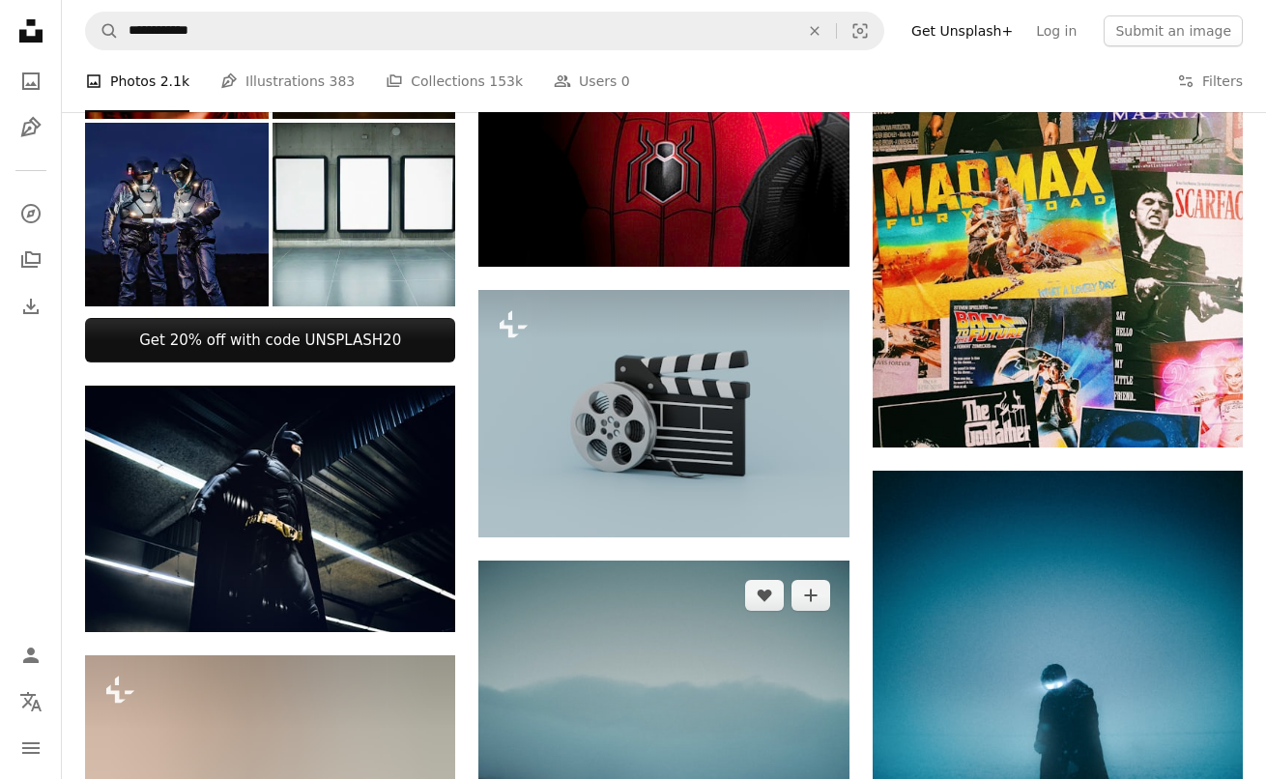
scroll to position [1038, 0]
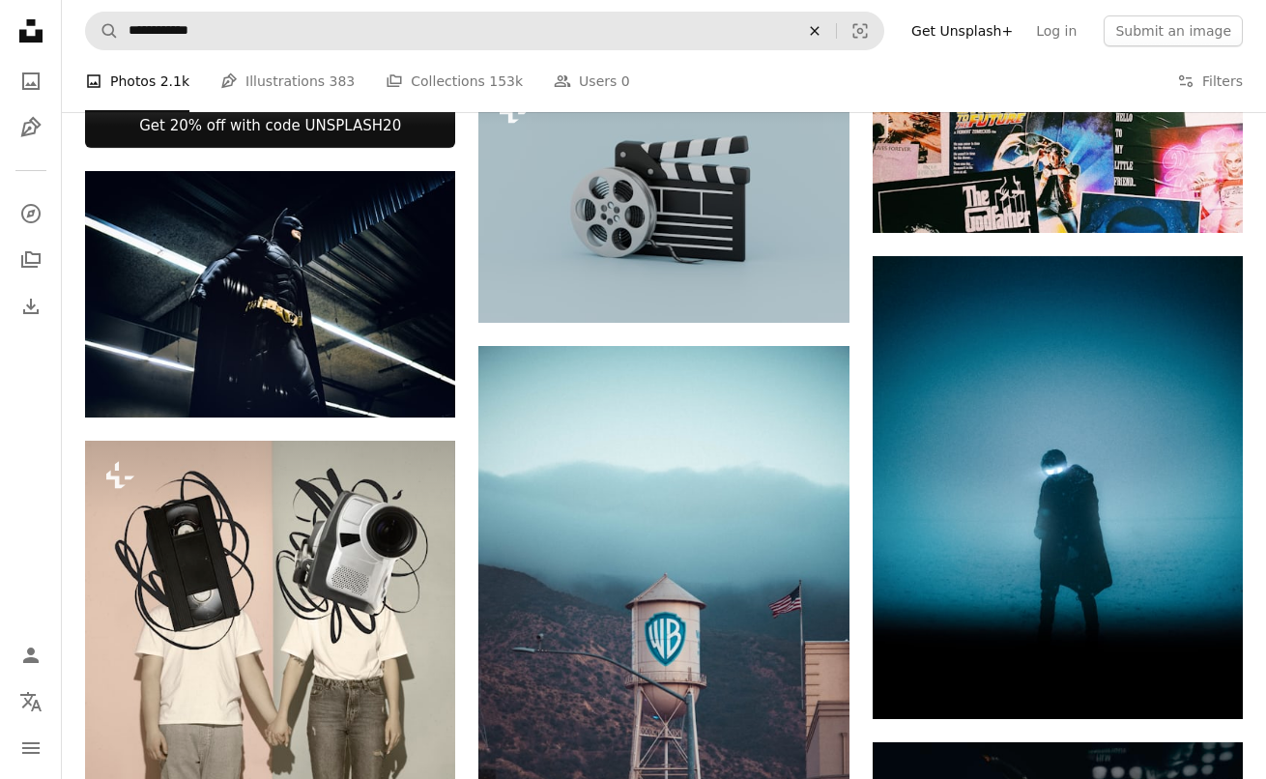
click at [825, 31] on icon "An X shape" at bounding box center [815, 30] width 43 height 15
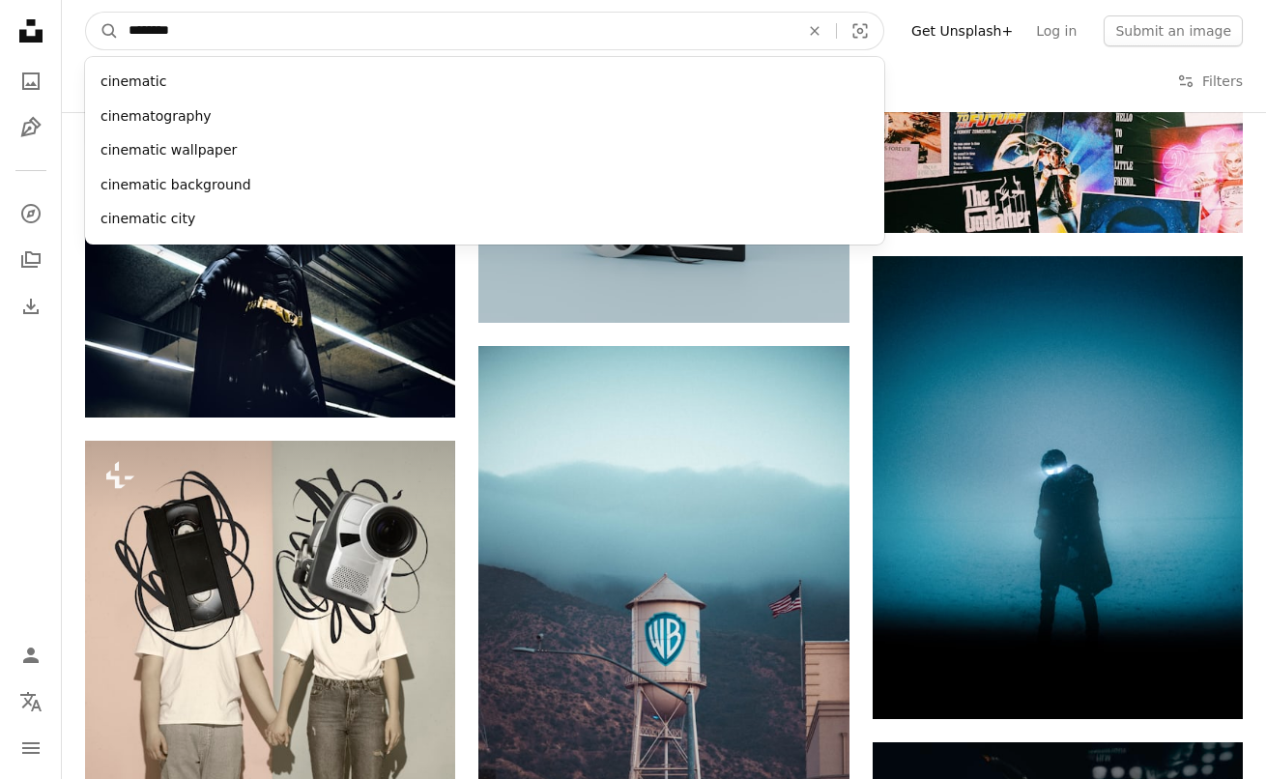
type input "*********"
click at [102, 31] on button "A magnifying glass" at bounding box center [102, 31] width 33 height 37
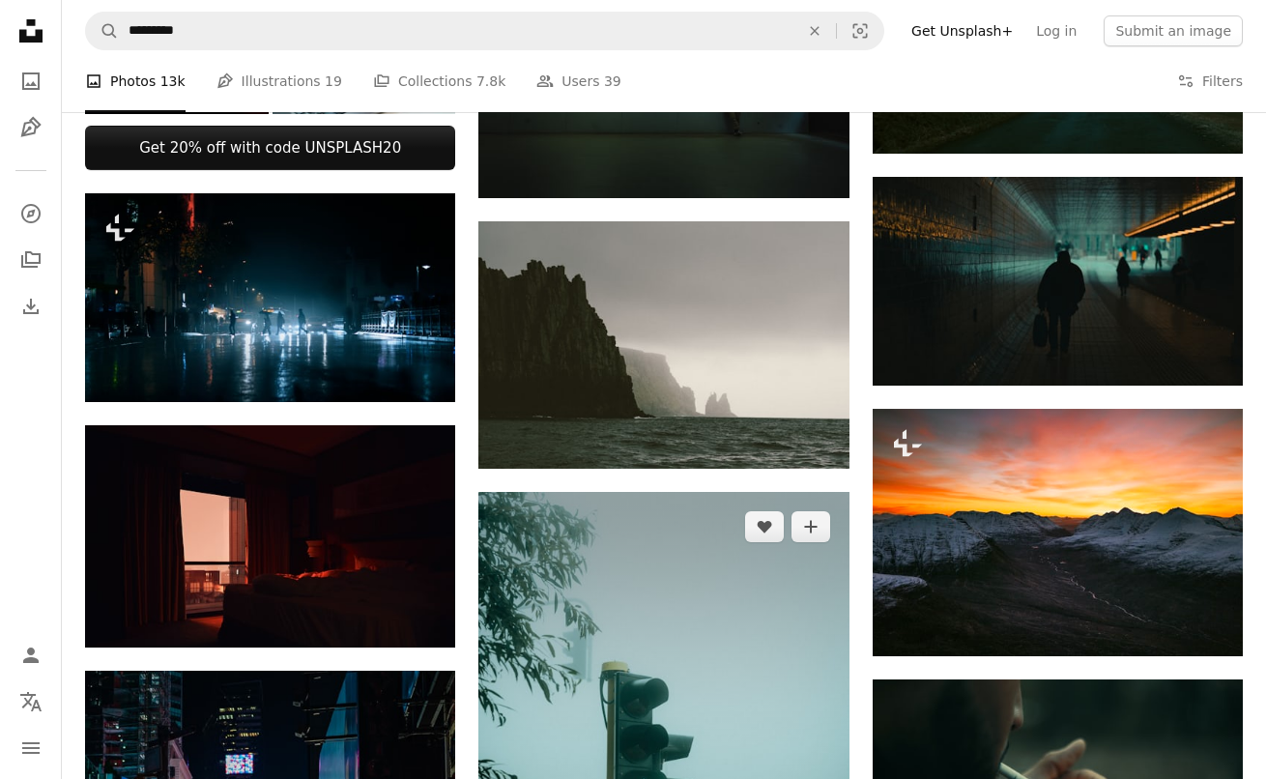
scroll to position [1383, 0]
